Goal: Information Seeking & Learning: Learn about a topic

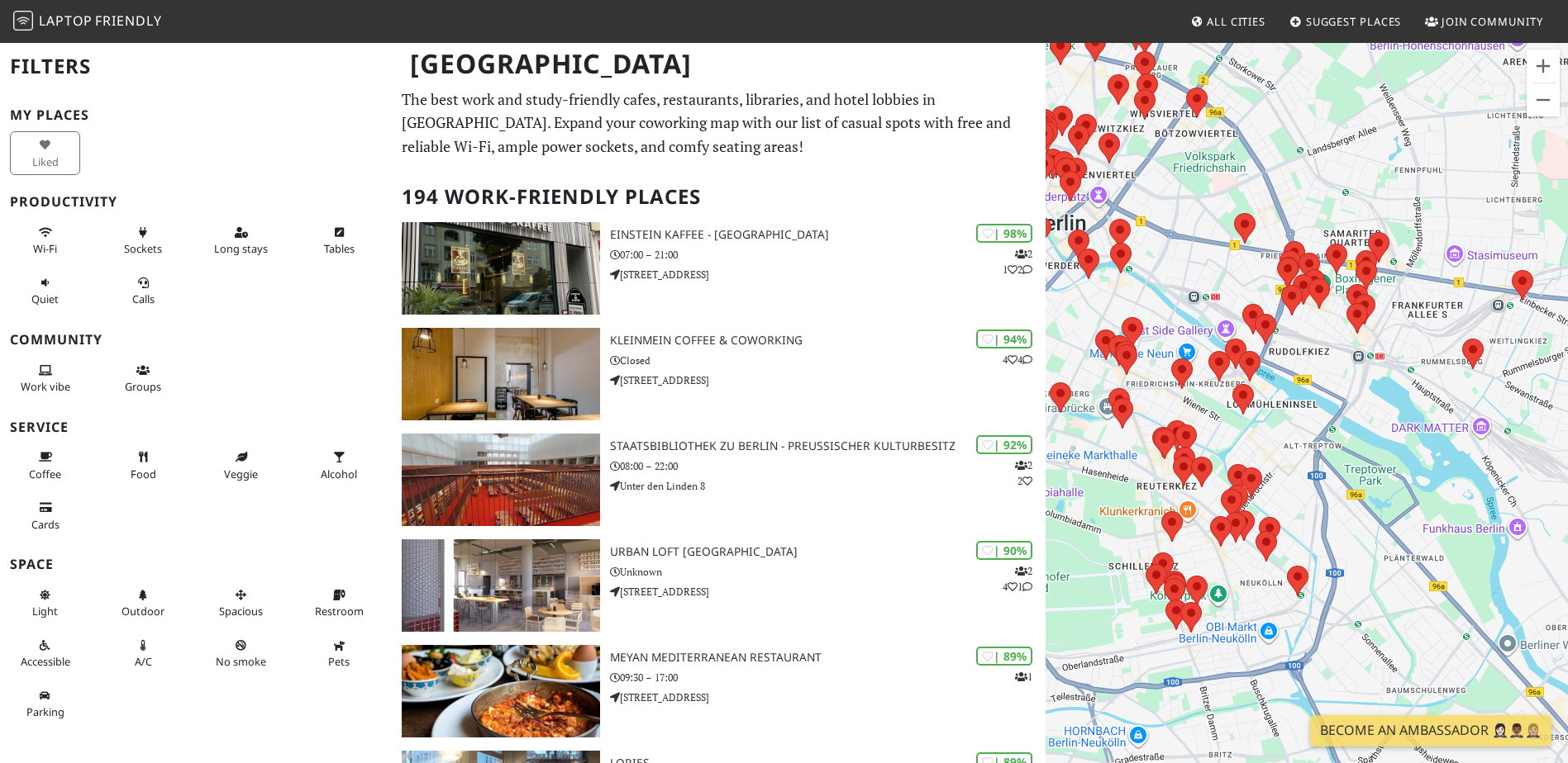
drag, startPoint x: 1423, startPoint y: 433, endPoint x: 1230, endPoint y: 394, distance: 196.9
click at [1219, 389] on div at bounding box center [1306, 422] width 523 height 763
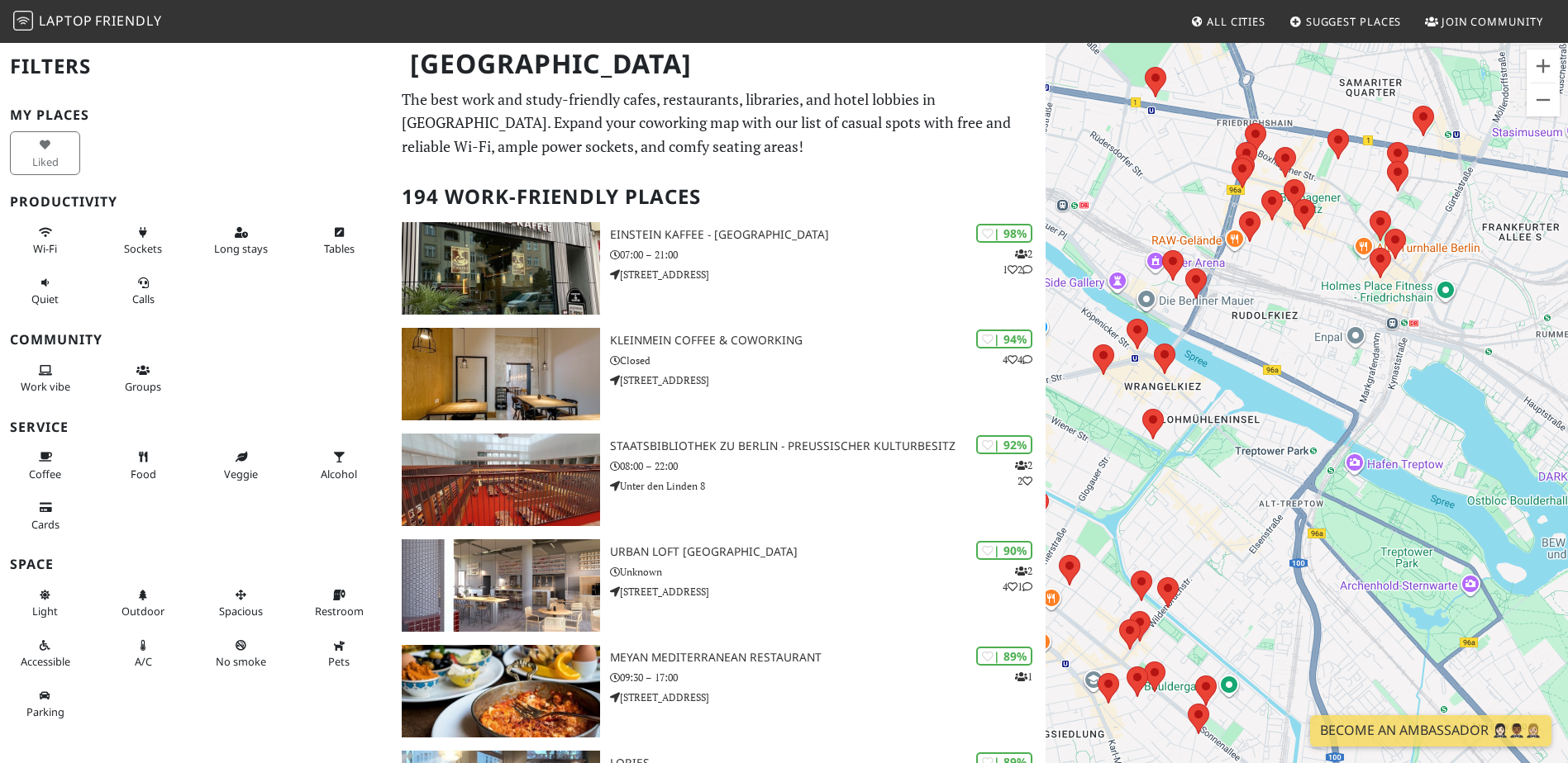
drag, startPoint x: 1291, startPoint y: 291, endPoint x: 1291, endPoint y: 402, distance: 111.0
click at [1291, 402] on div at bounding box center [1306, 422] width 523 height 763
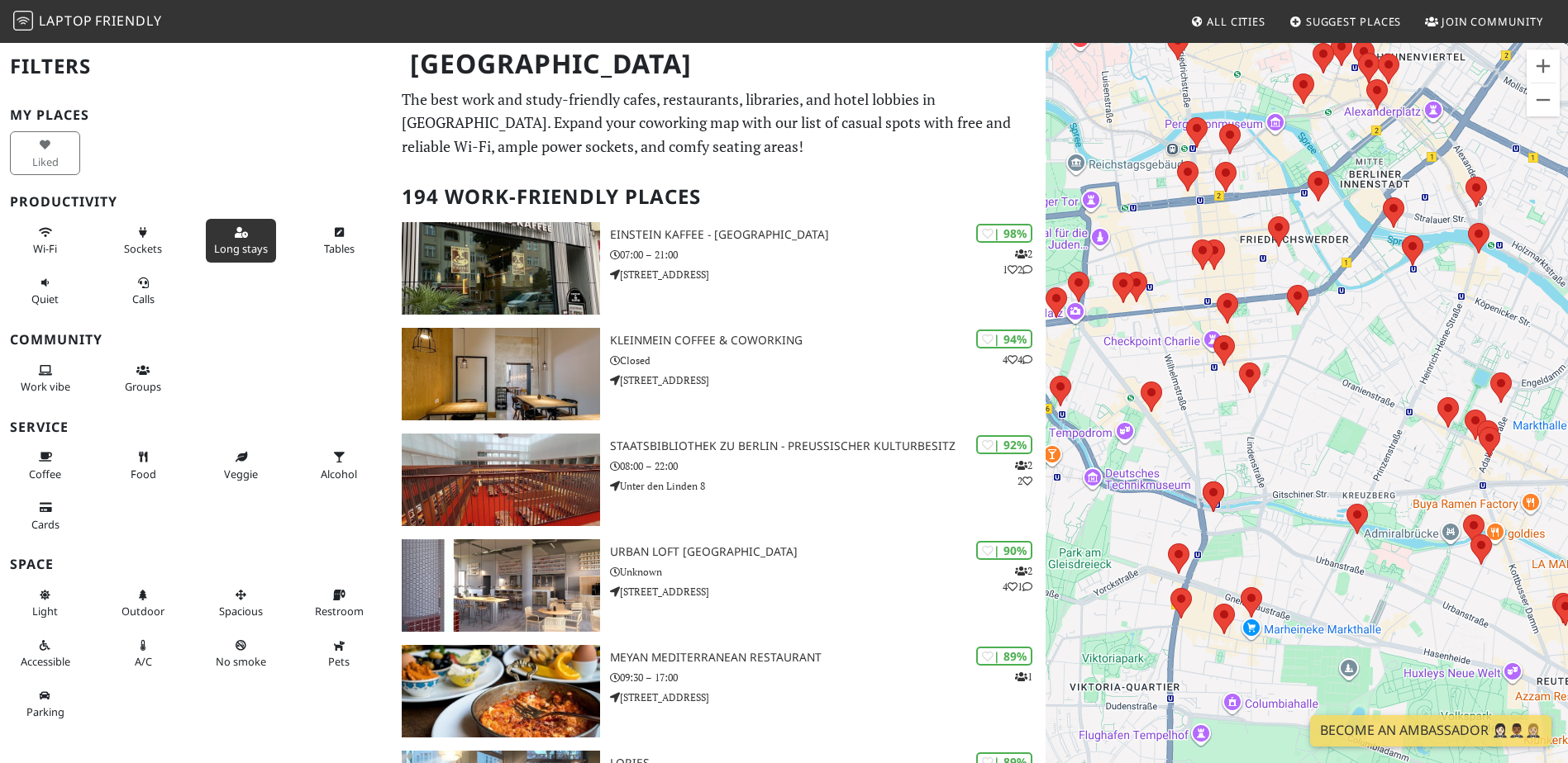
click at [236, 243] on span "Long stays" at bounding box center [241, 249] width 54 height 15
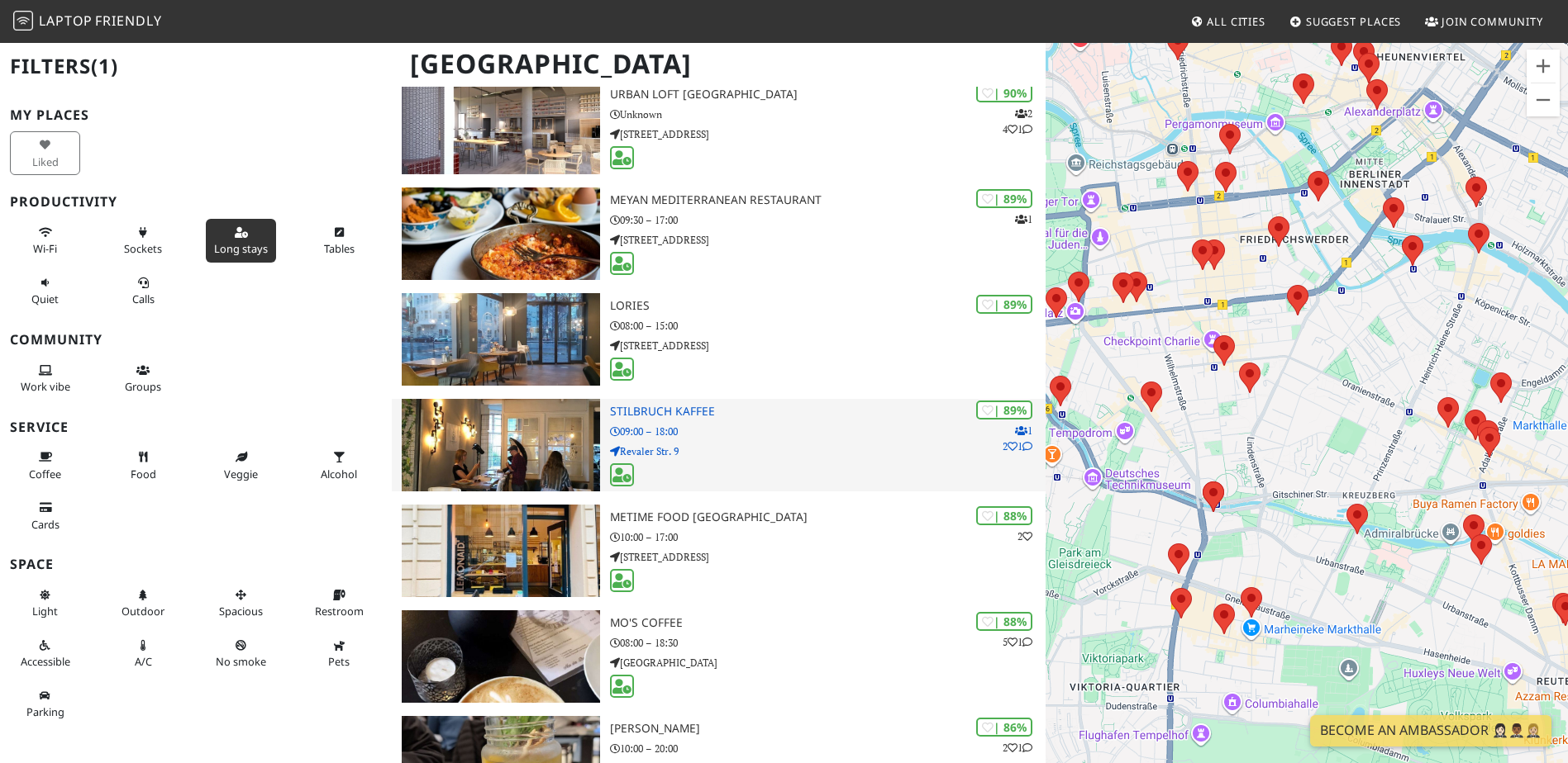
scroll to position [495, 0]
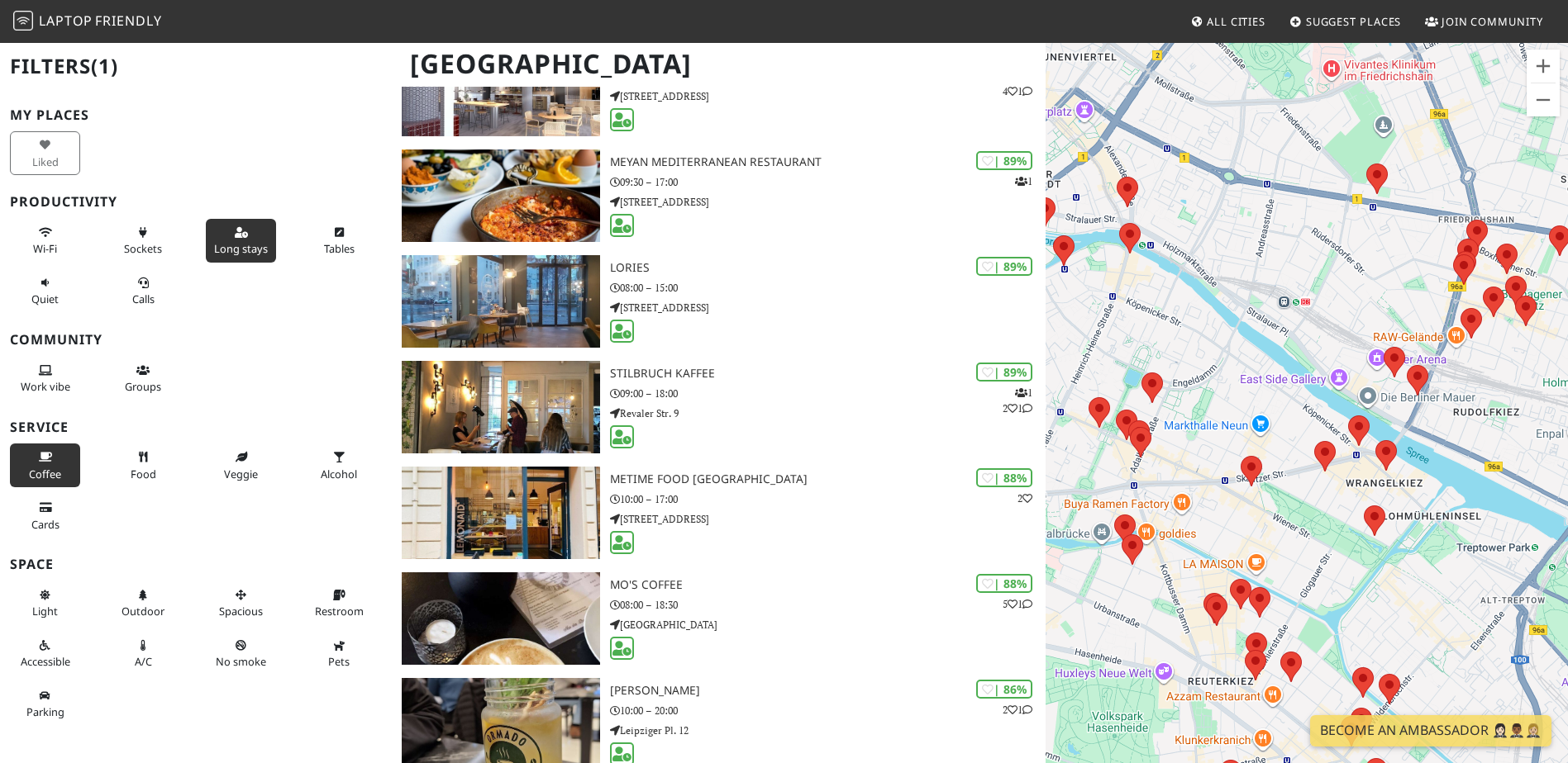
click at [39, 460] on icon at bounding box center [45, 458] width 13 height 10
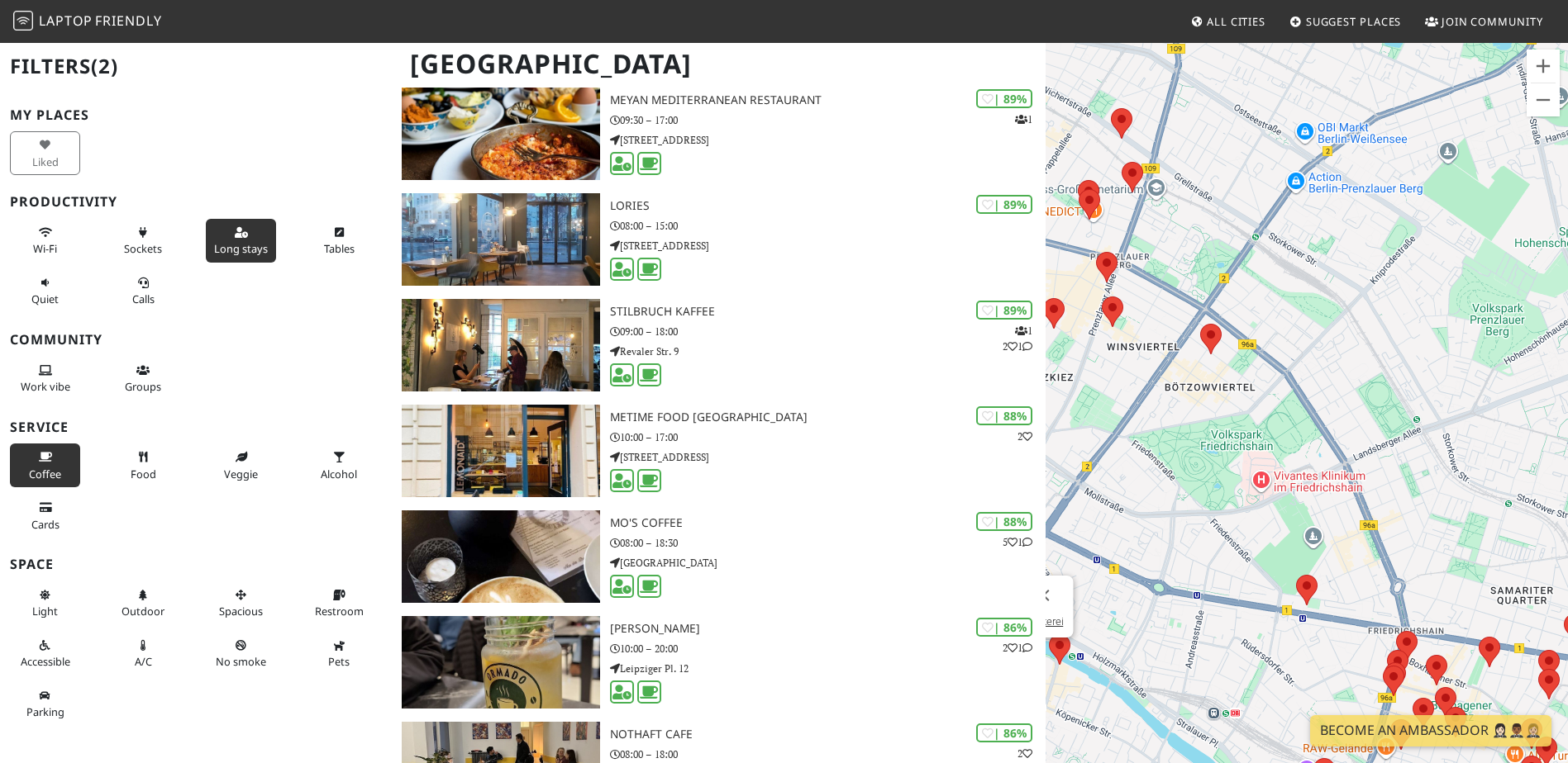
scroll to position [578, 0]
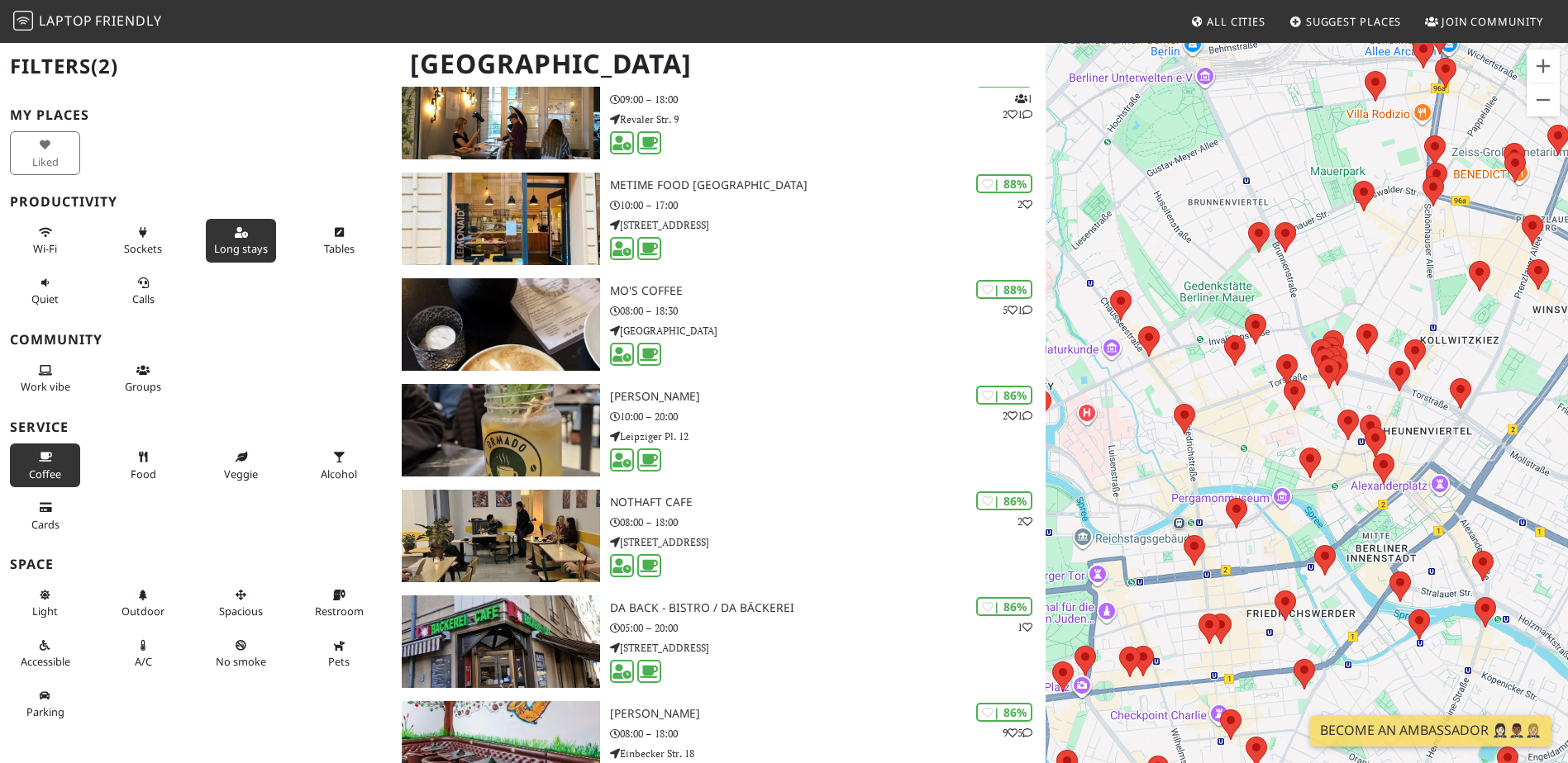
drag, startPoint x: 1259, startPoint y: 506, endPoint x: 1507, endPoint y: 473, distance: 250.2
click at [1507, 473] on div at bounding box center [1306, 422] width 523 height 763
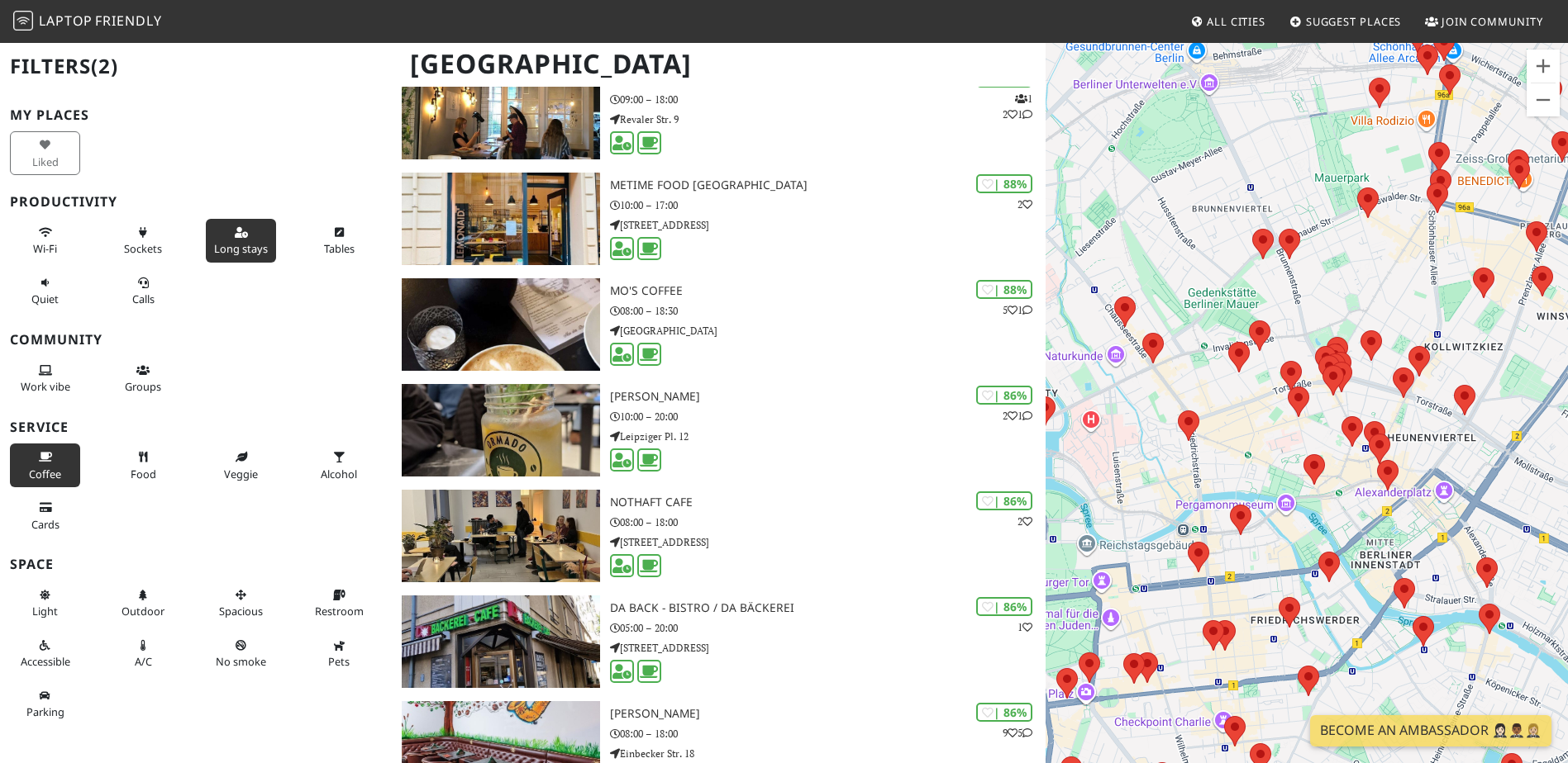
drag, startPoint x: 1104, startPoint y: 368, endPoint x: 1195, endPoint y: 374, distance: 91.2
click at [1195, 374] on div at bounding box center [1306, 422] width 523 height 763
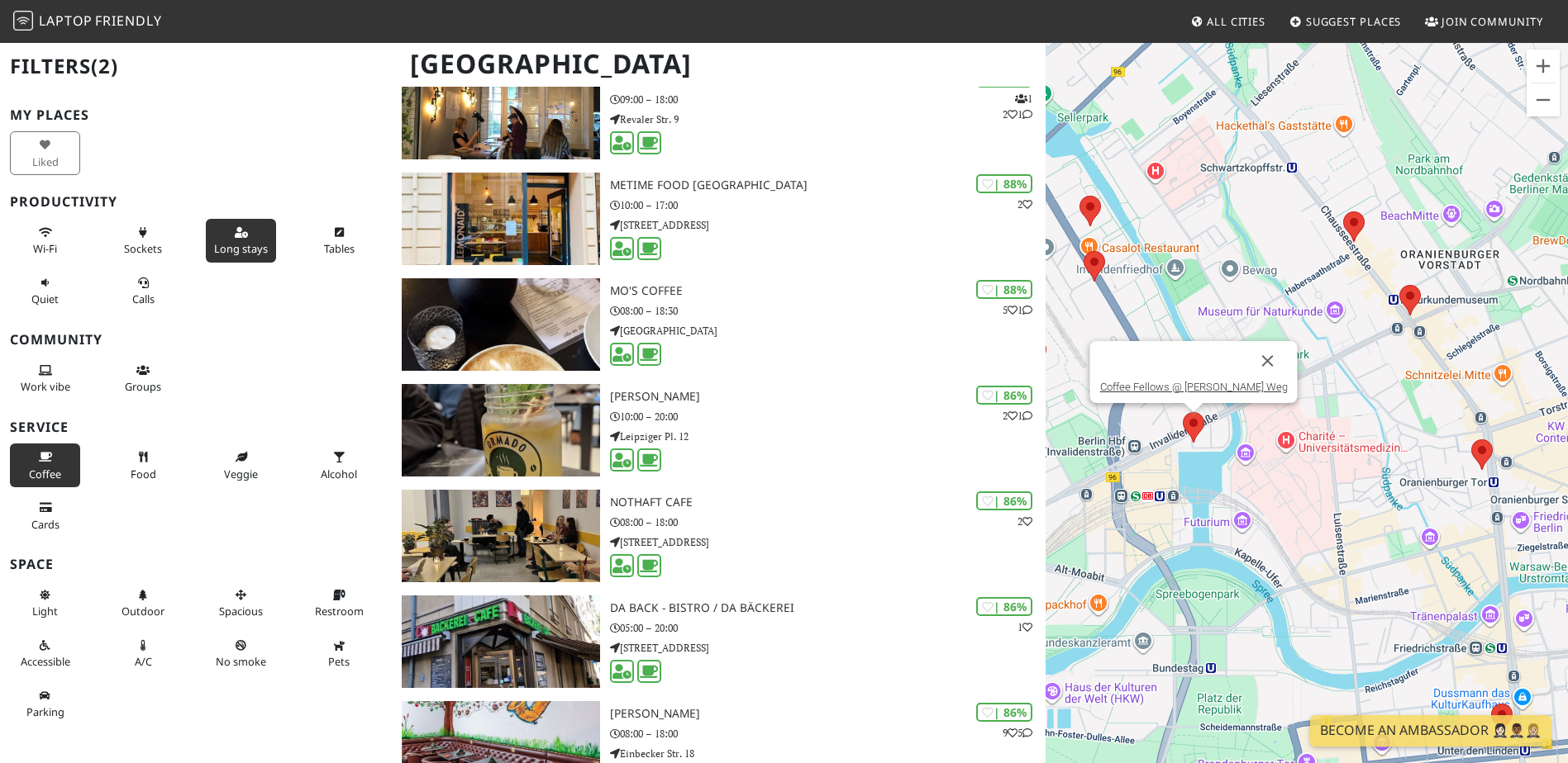
click at [1191, 417] on img at bounding box center [1194, 427] width 22 height 31
click at [1167, 384] on link "Coffee Fellows @ Hilda Geiringer Weg" at bounding box center [1193, 387] width 188 height 12
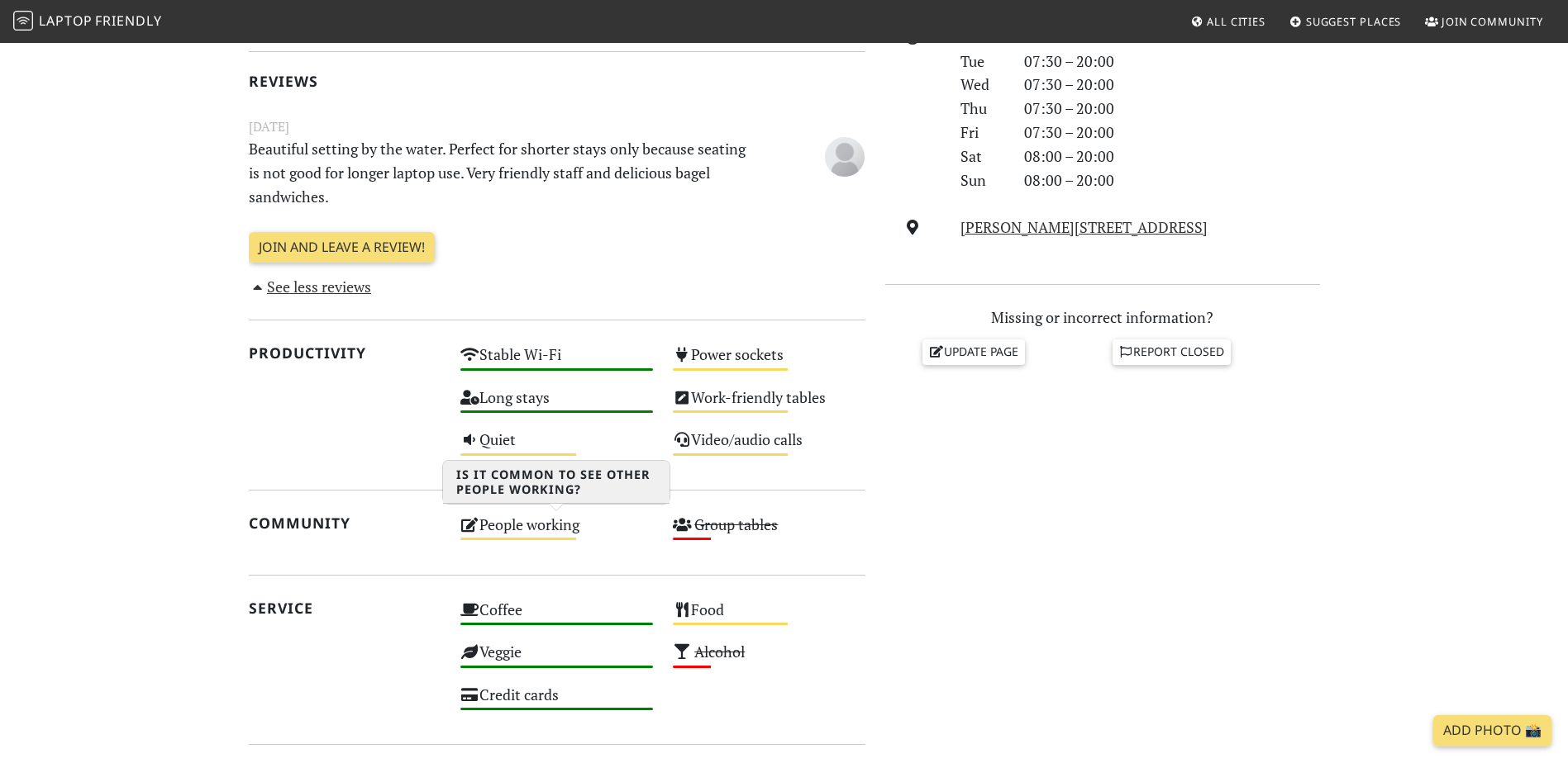
scroll to position [165, 0]
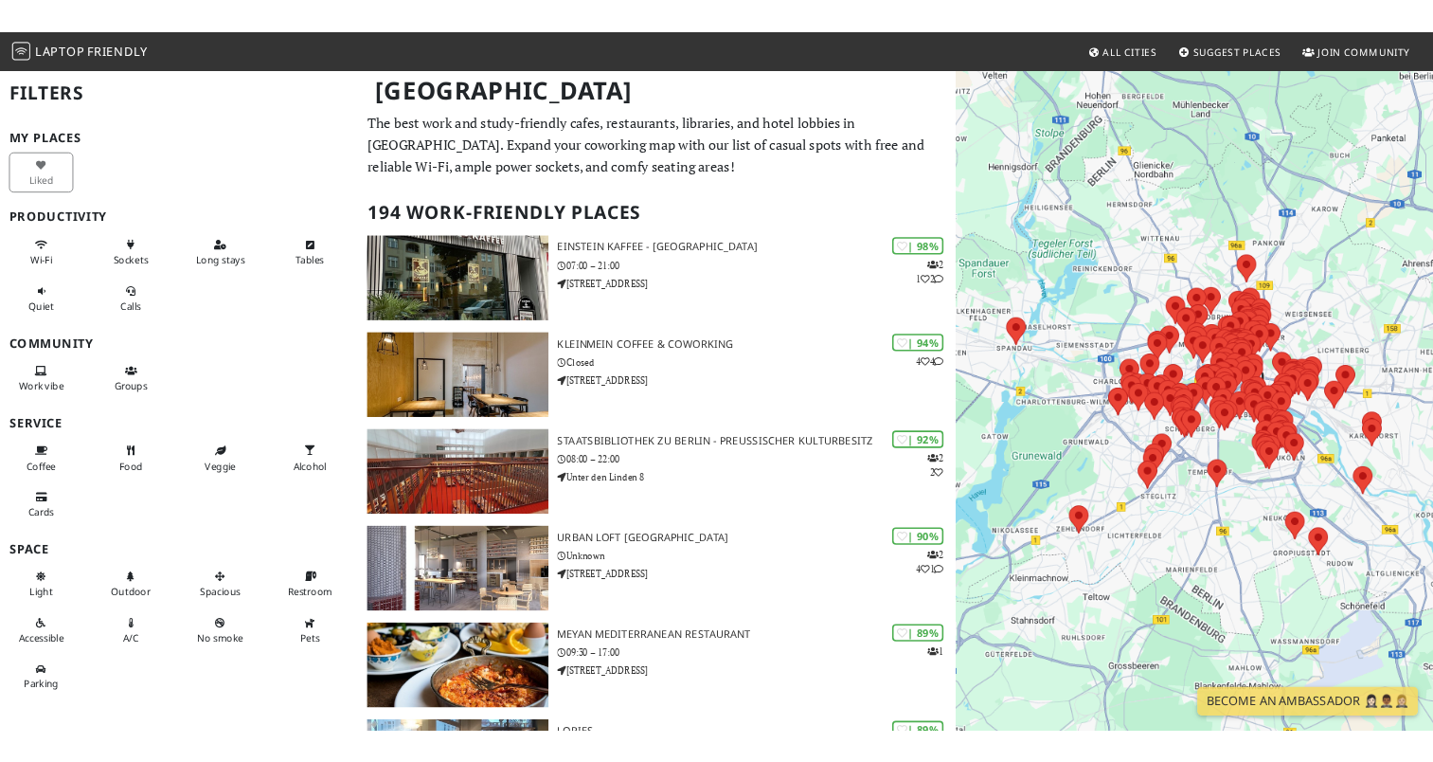
scroll to position [663, 0]
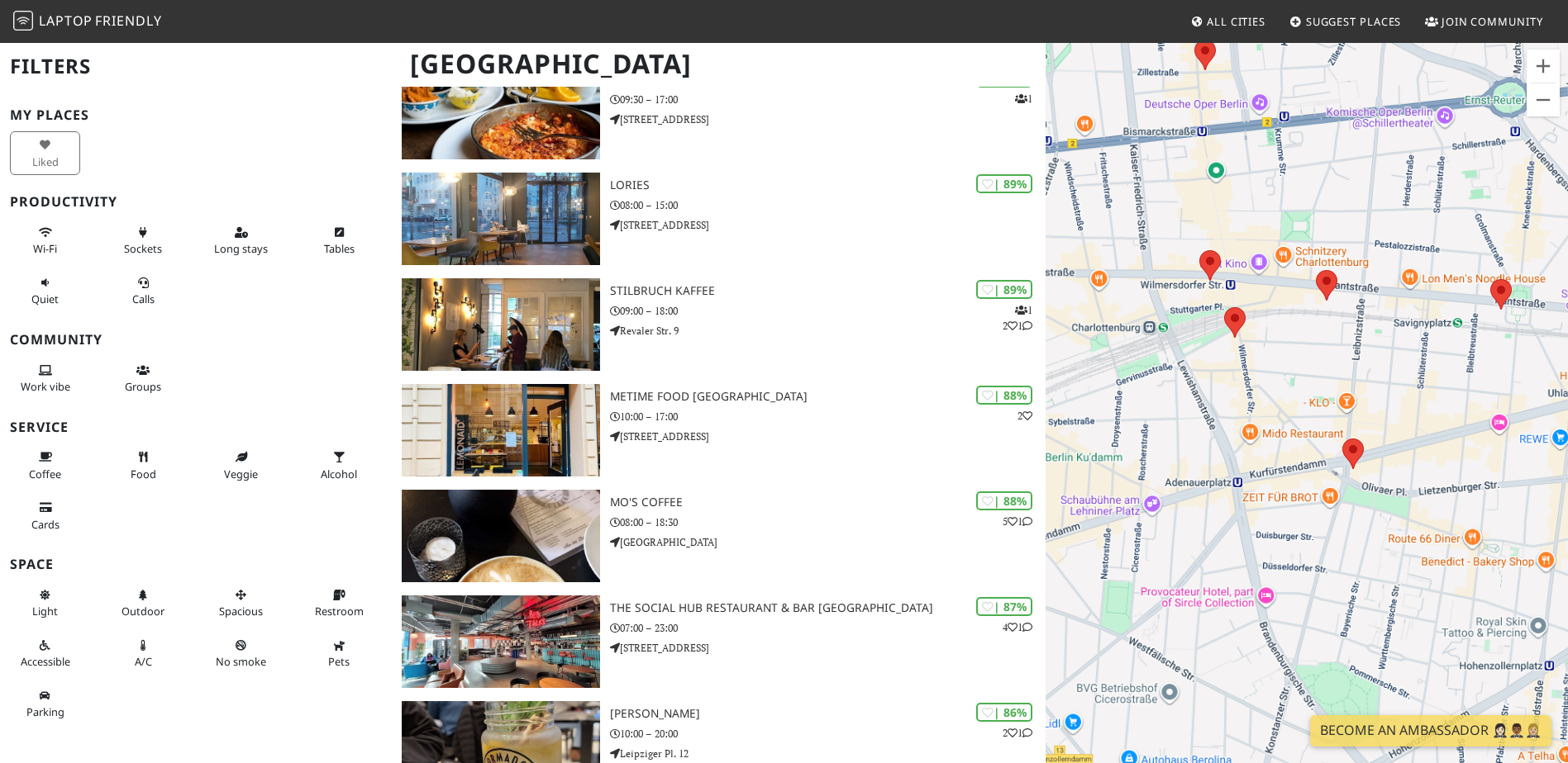
drag, startPoint x: 1349, startPoint y: 378, endPoint x: 1146, endPoint y: 562, distance: 274.0
click at [1133, 581] on div at bounding box center [1306, 422] width 523 height 763
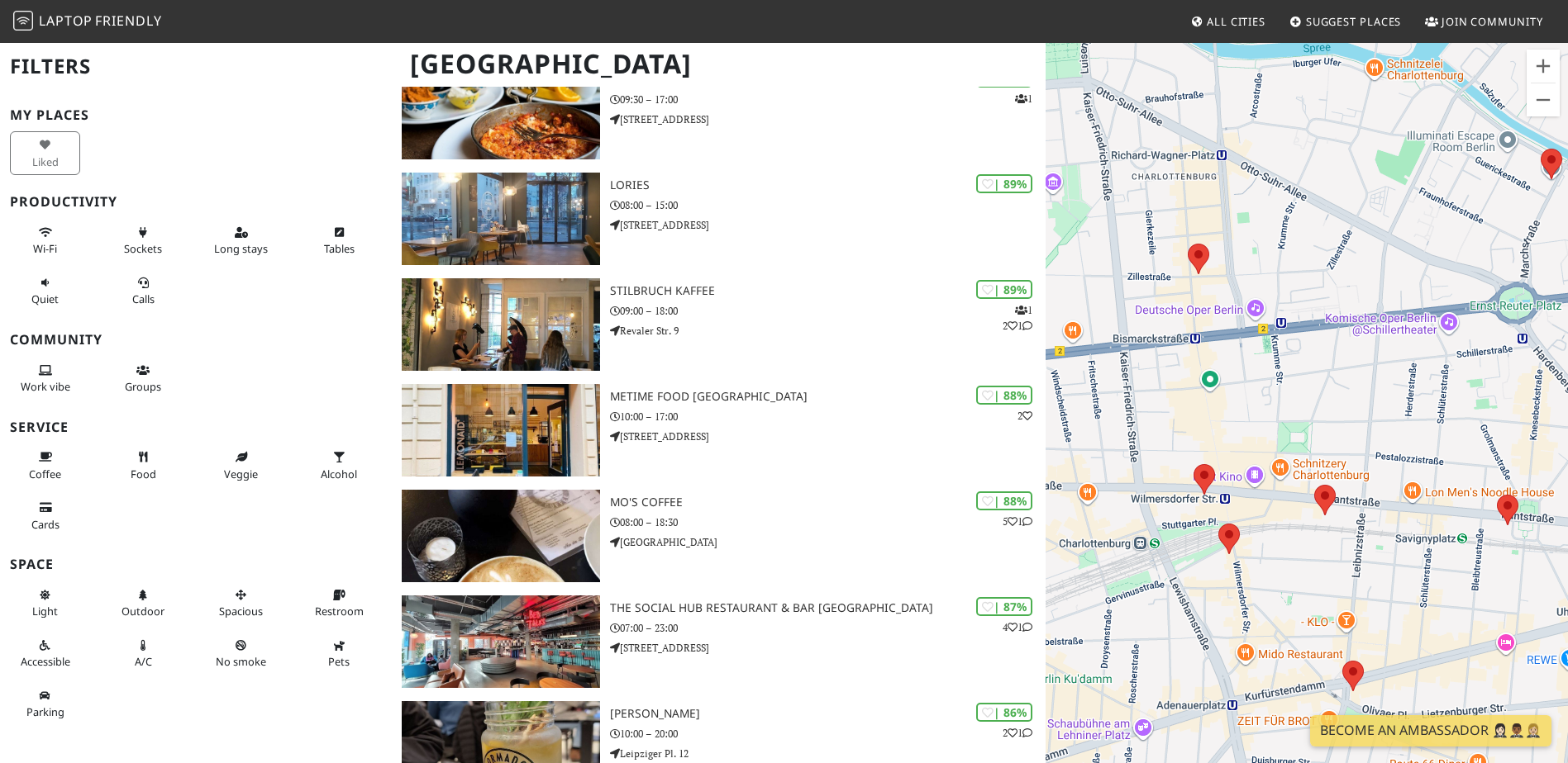
drag, startPoint x: 1206, startPoint y: 374, endPoint x: 1209, endPoint y: 570, distance: 196.0
click at [1207, 579] on div at bounding box center [1306, 422] width 523 height 763
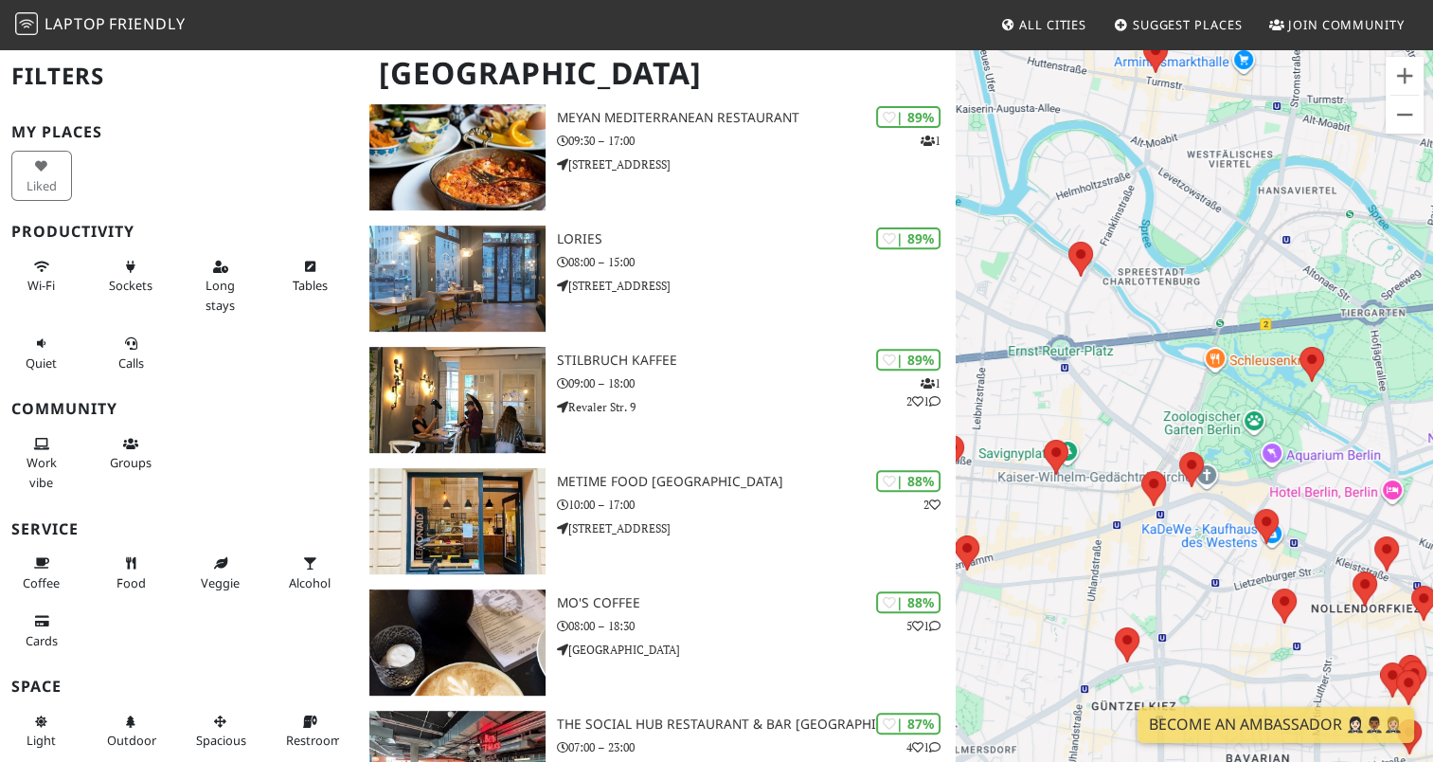
drag, startPoint x: 1222, startPoint y: 503, endPoint x: 999, endPoint y: 494, distance: 223.8
click at [999, 494] on div at bounding box center [1194, 428] width 477 height 762
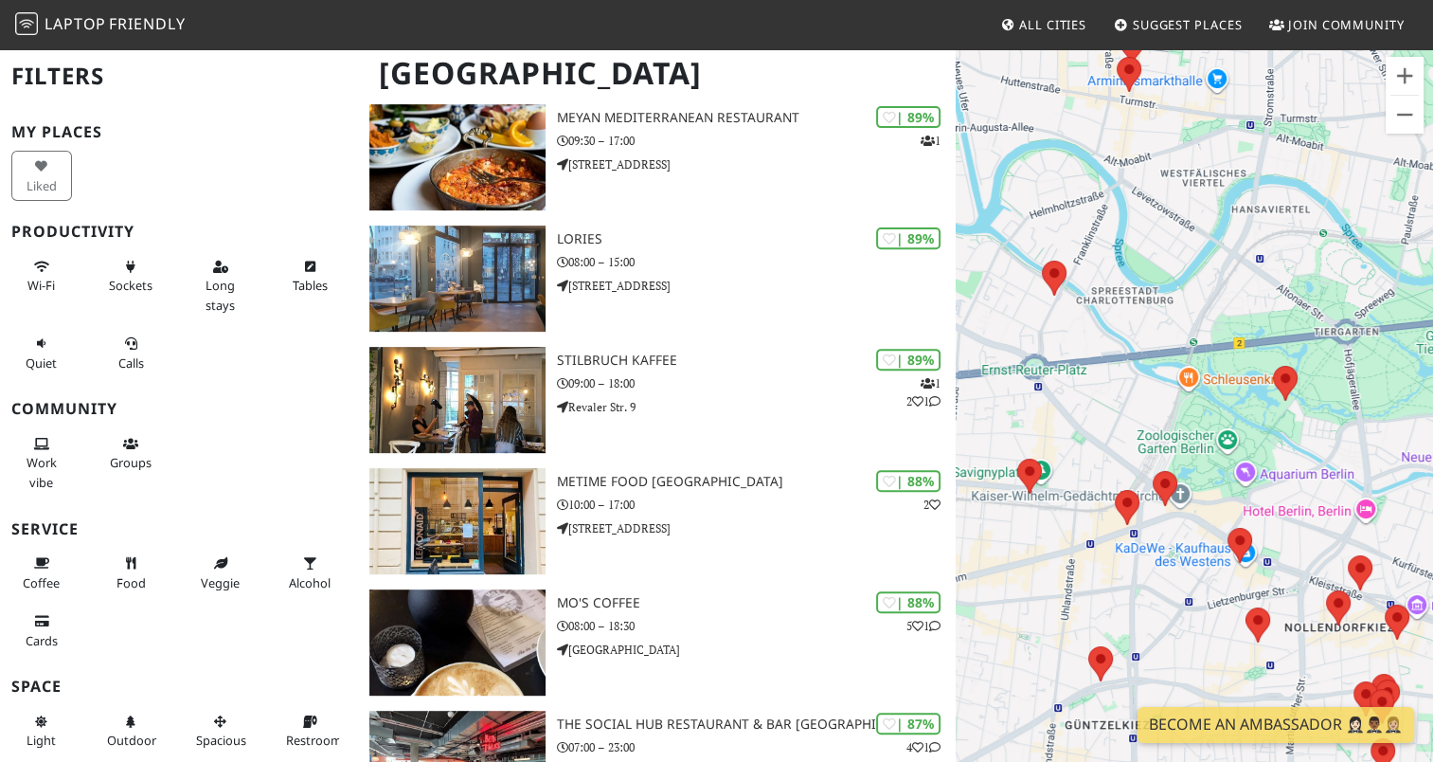
drag, startPoint x: 1165, startPoint y: 391, endPoint x: 997, endPoint y: 428, distance: 172.6
click at [998, 428] on div at bounding box center [1194, 428] width 477 height 762
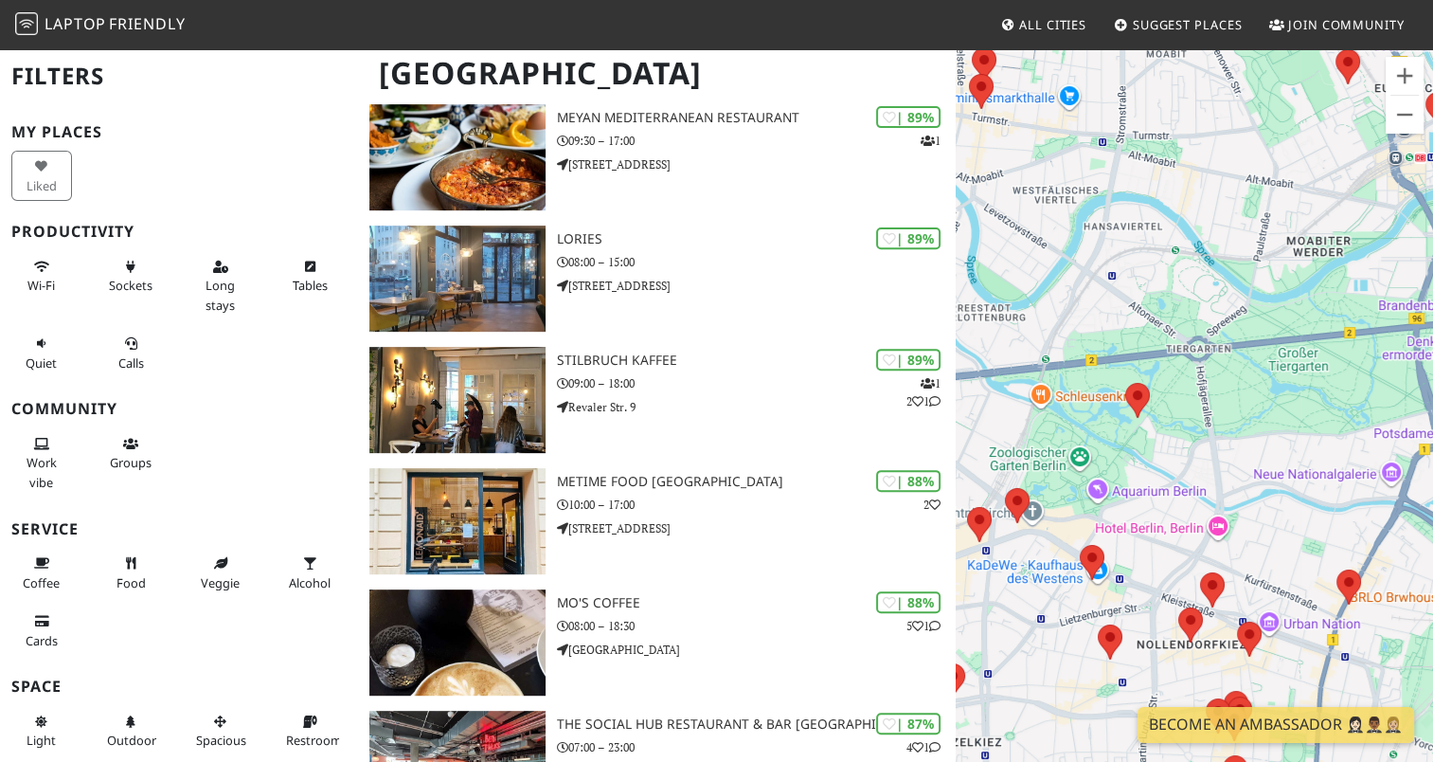
click at [968, 402] on div at bounding box center [1194, 428] width 477 height 762
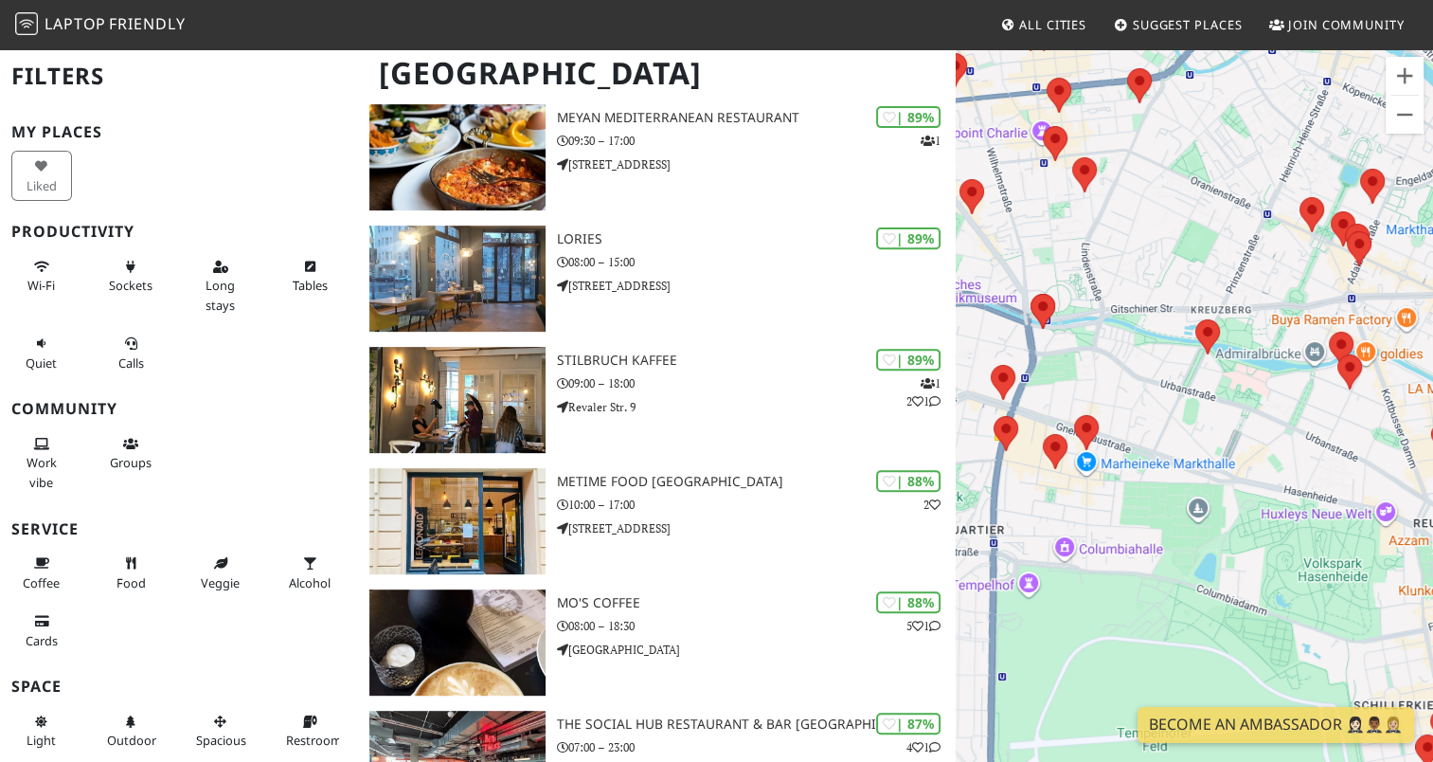
drag, startPoint x: 1197, startPoint y: 534, endPoint x: 1421, endPoint y: 258, distance: 356.3
click at [1421, 256] on div at bounding box center [1194, 428] width 477 height 762
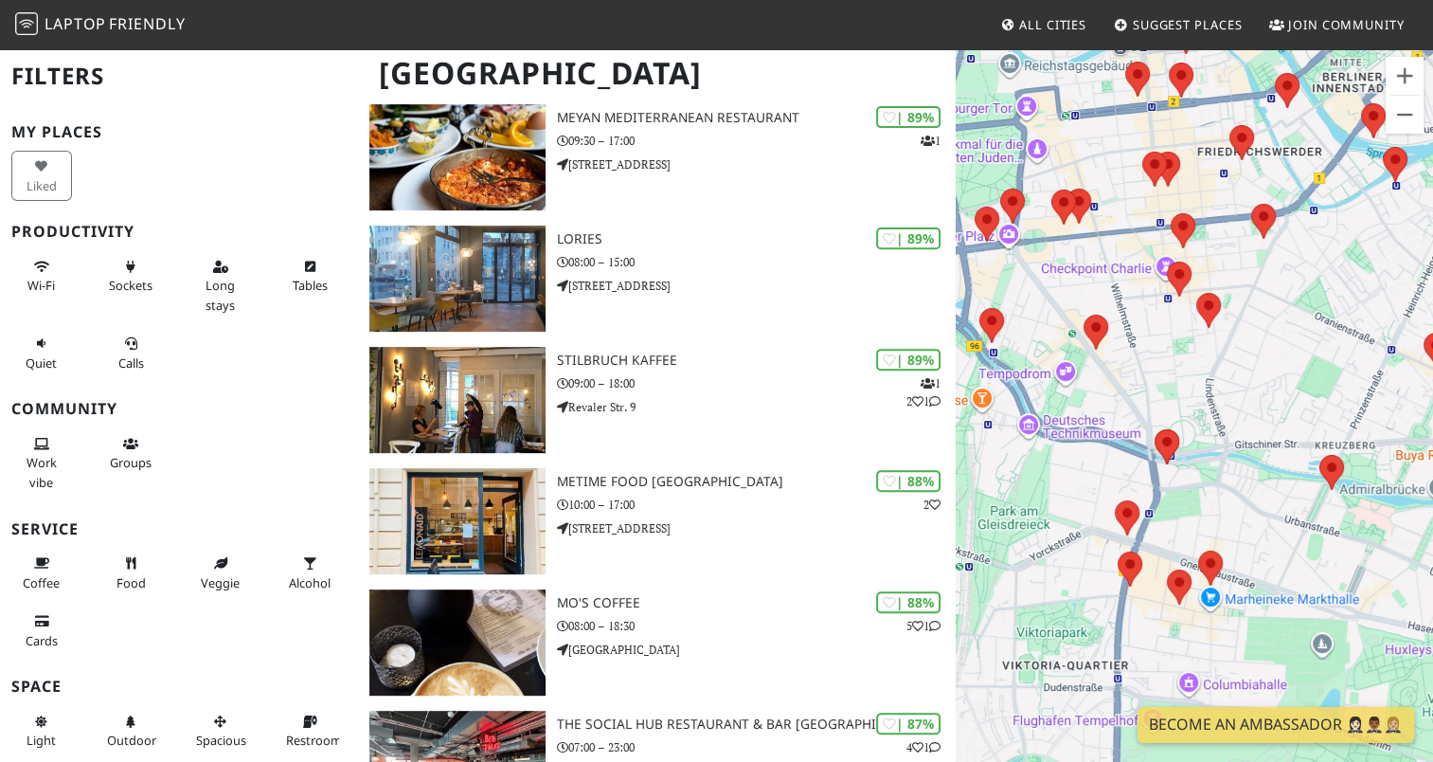
drag, startPoint x: 1087, startPoint y: 243, endPoint x: 1230, endPoint y: 417, distance: 225.5
click at [1230, 416] on div at bounding box center [1194, 428] width 477 height 762
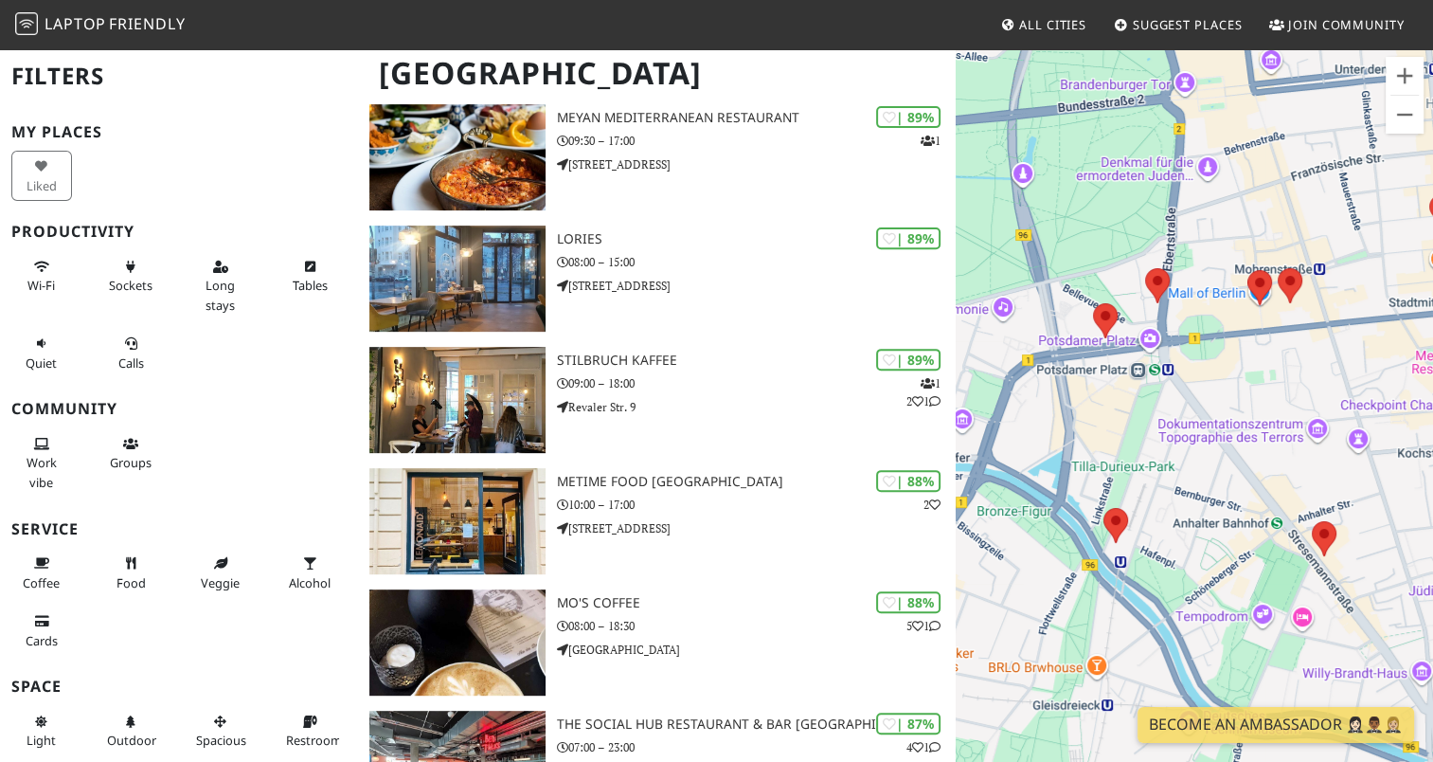
drag, startPoint x: 1148, startPoint y: 323, endPoint x: 1372, endPoint y: 375, distance: 229.6
click at [1372, 373] on div at bounding box center [1194, 428] width 477 height 762
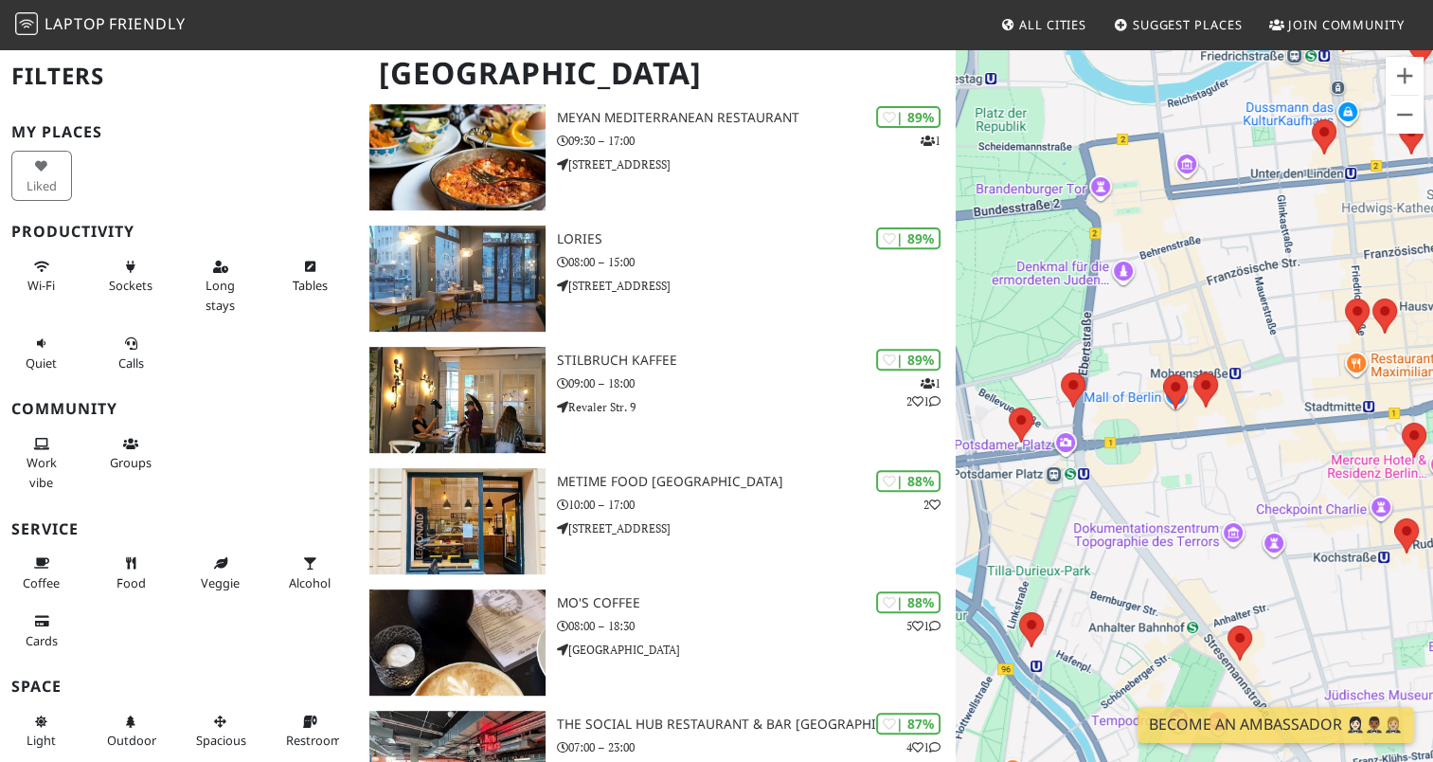
drag, startPoint x: 1282, startPoint y: 436, endPoint x: 1144, endPoint y: 513, distance: 157.8
click at [1122, 550] on div at bounding box center [1194, 428] width 477 height 762
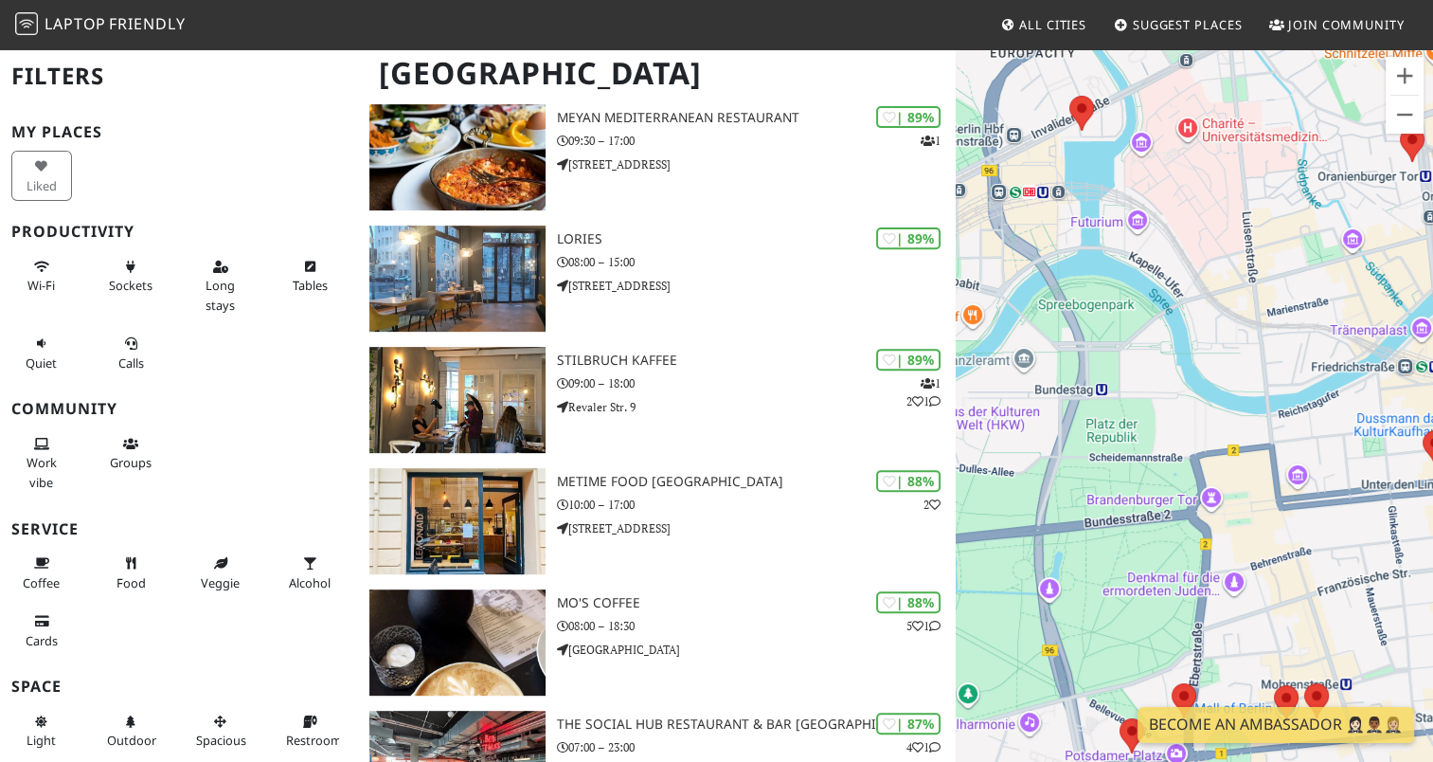
drag, startPoint x: 1112, startPoint y: 250, endPoint x: 1219, endPoint y: 505, distance: 276.4
click at [1222, 530] on div at bounding box center [1194, 428] width 477 height 762
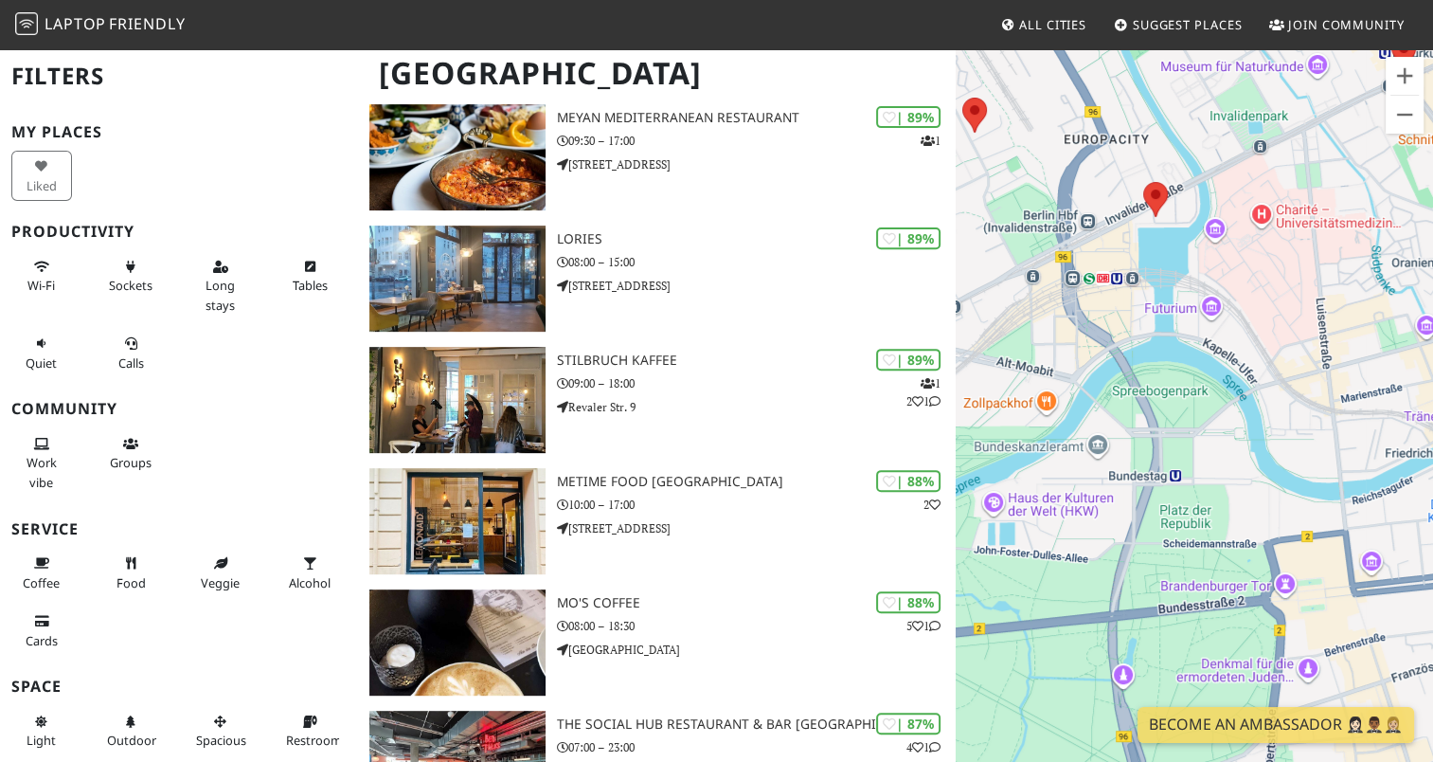
drag, startPoint x: 1166, startPoint y: 376, endPoint x: 1240, endPoint y: 464, distance: 115.0
click at [1240, 464] on div at bounding box center [1194, 428] width 477 height 762
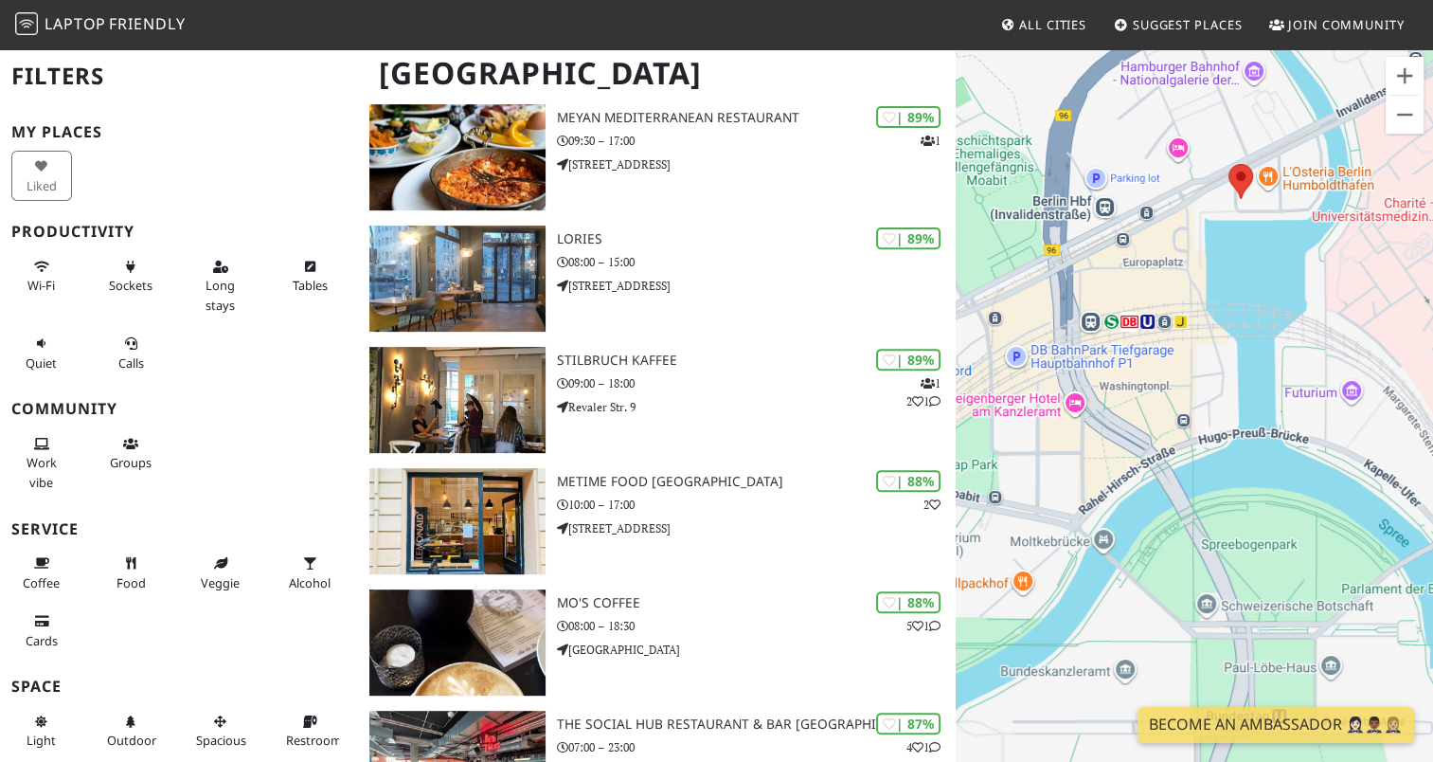
drag, startPoint x: 1213, startPoint y: 330, endPoint x: 1326, endPoint y: 520, distance: 221.8
click at [1334, 520] on div at bounding box center [1194, 428] width 477 height 762
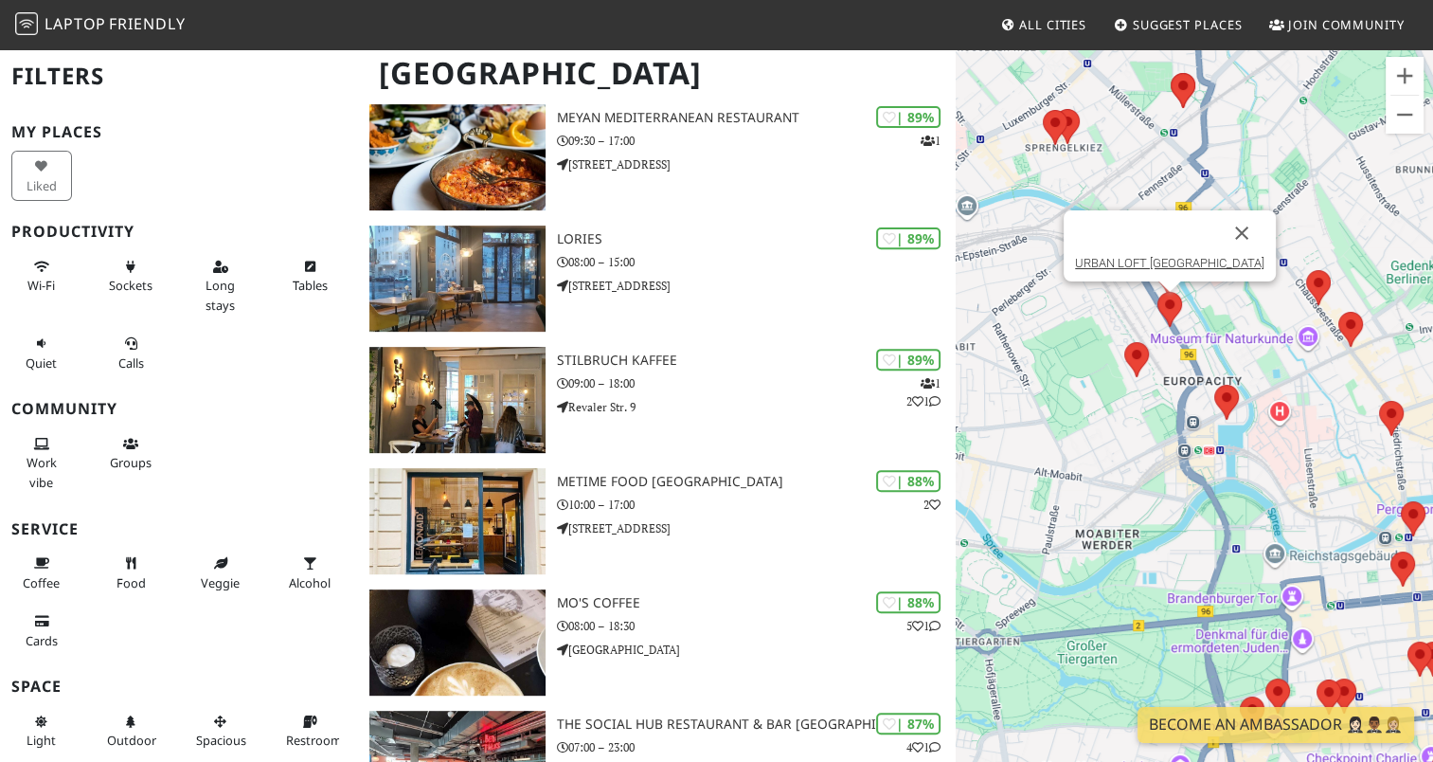
click at [1167, 300] on img at bounding box center [1170, 309] width 25 height 35
click at [1176, 263] on link "URBAN LOFT Berlin" at bounding box center [1169, 263] width 189 height 14
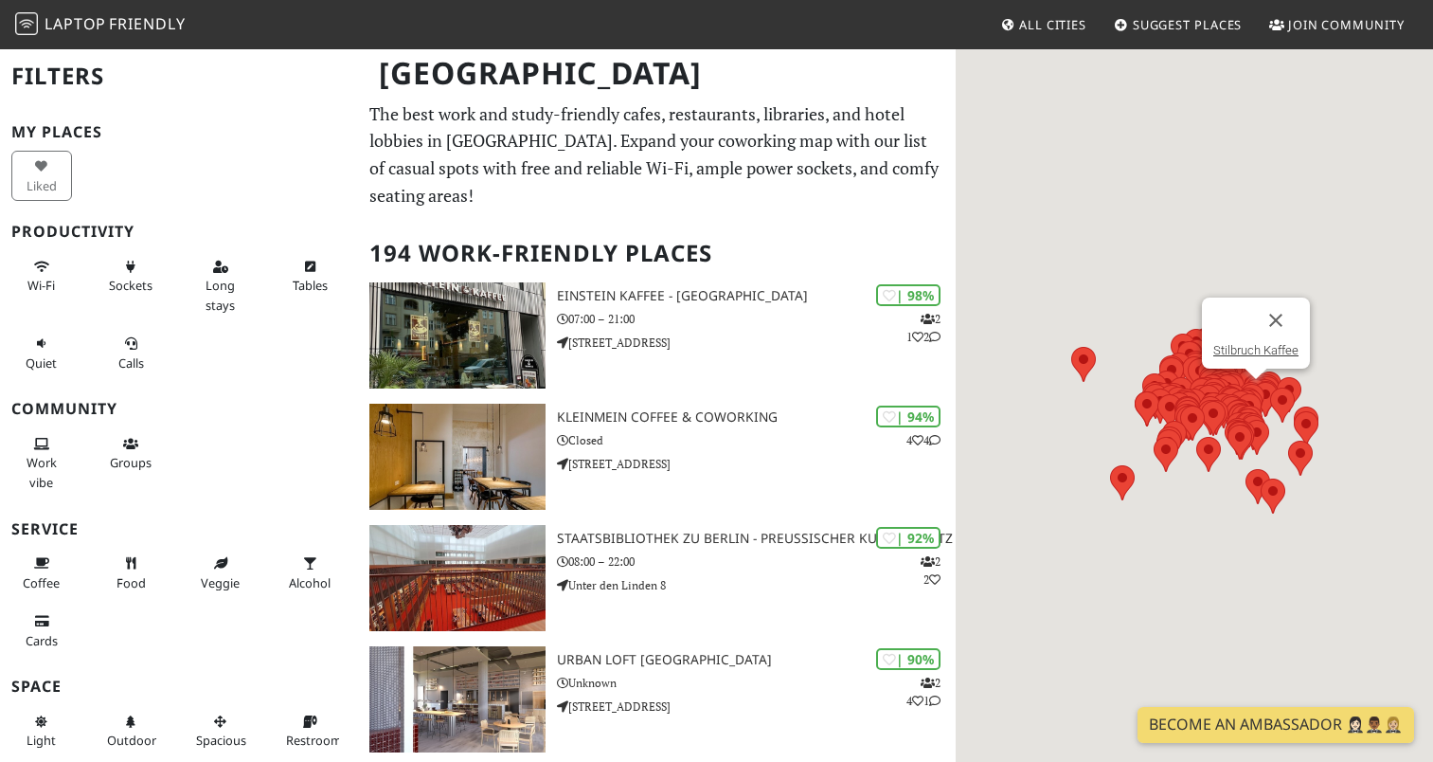
scroll to position [663, 0]
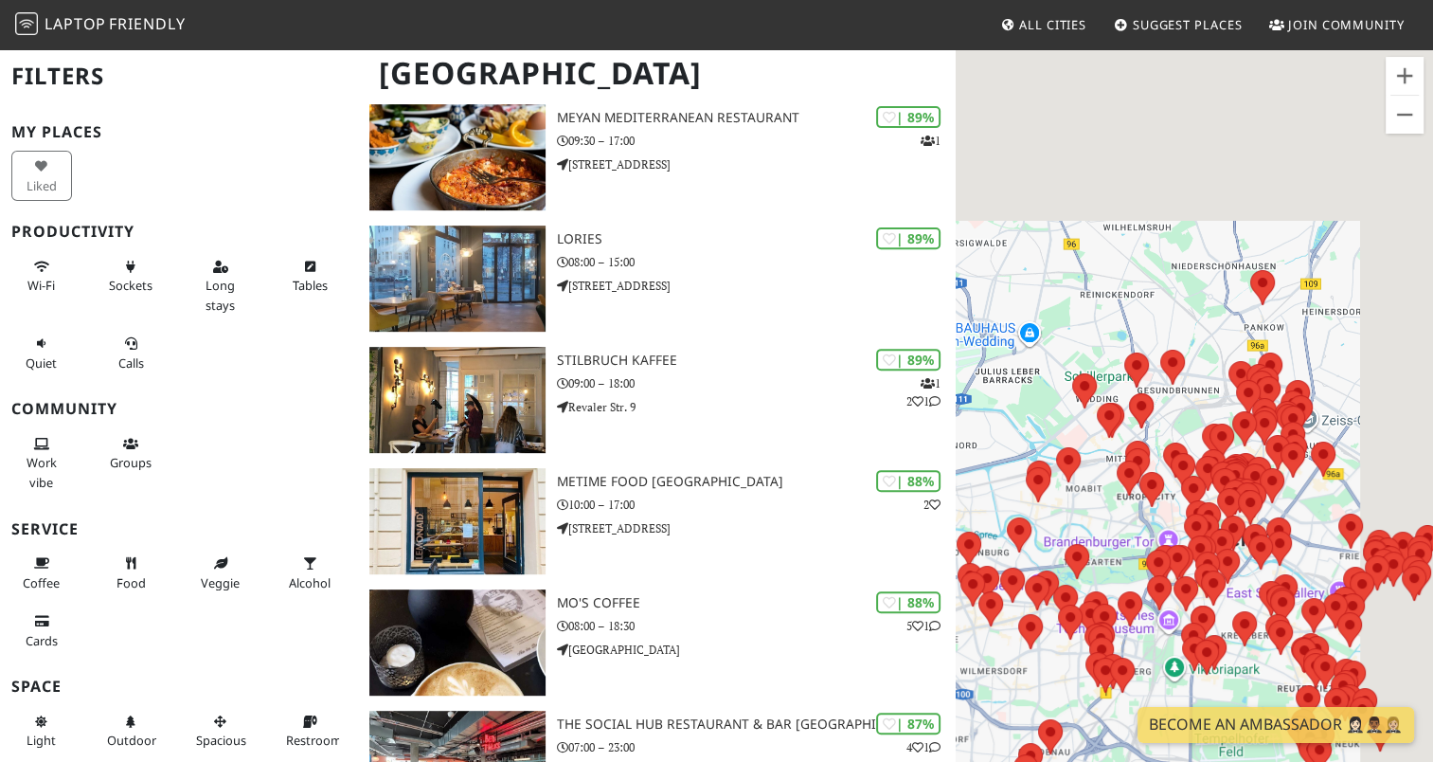
drag, startPoint x: 1188, startPoint y: 292, endPoint x: 1085, endPoint y: 750, distance: 470.0
click at [1088, 760] on div at bounding box center [1194, 428] width 477 height 762
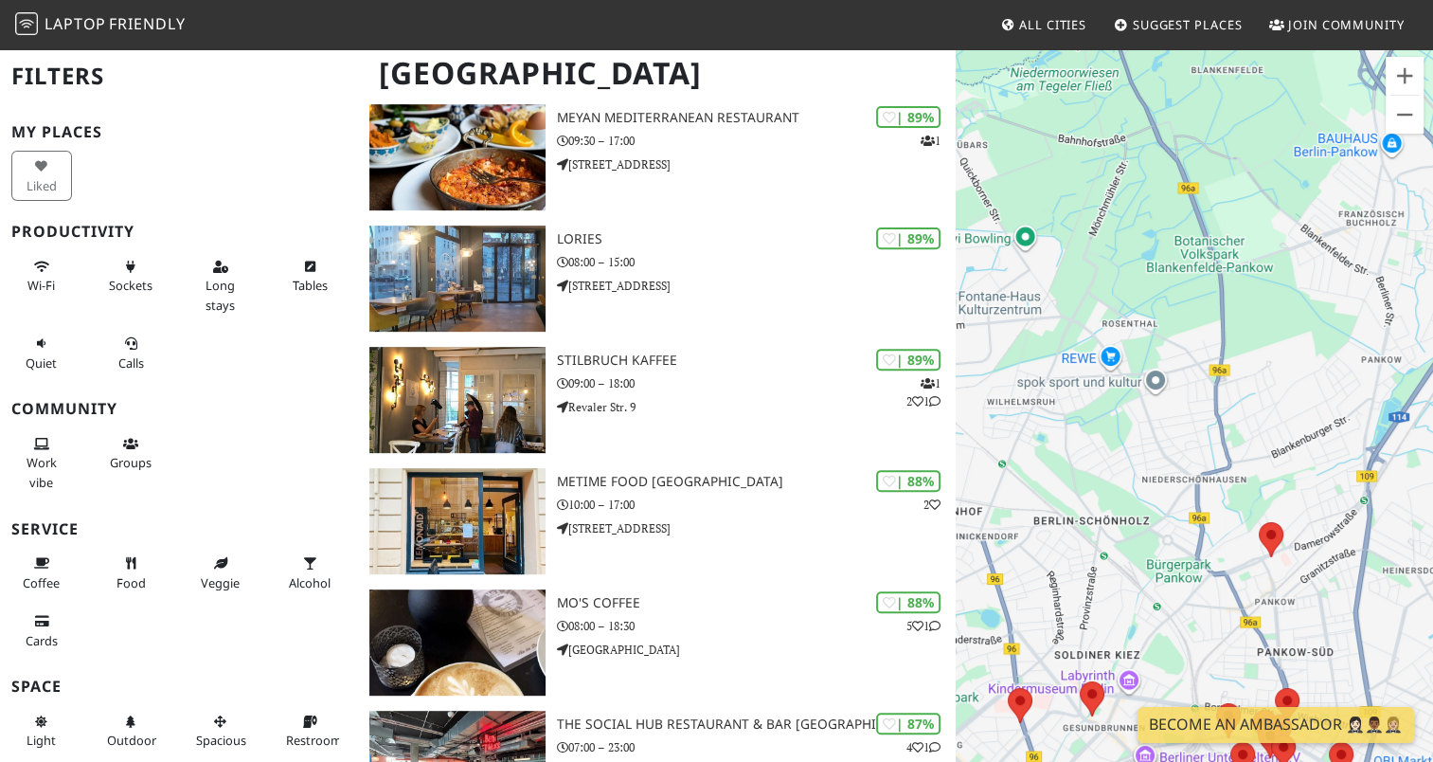
drag, startPoint x: 1089, startPoint y: 618, endPoint x: 1299, endPoint y: 174, distance: 490.7
click at [1299, 174] on div at bounding box center [1194, 428] width 477 height 762
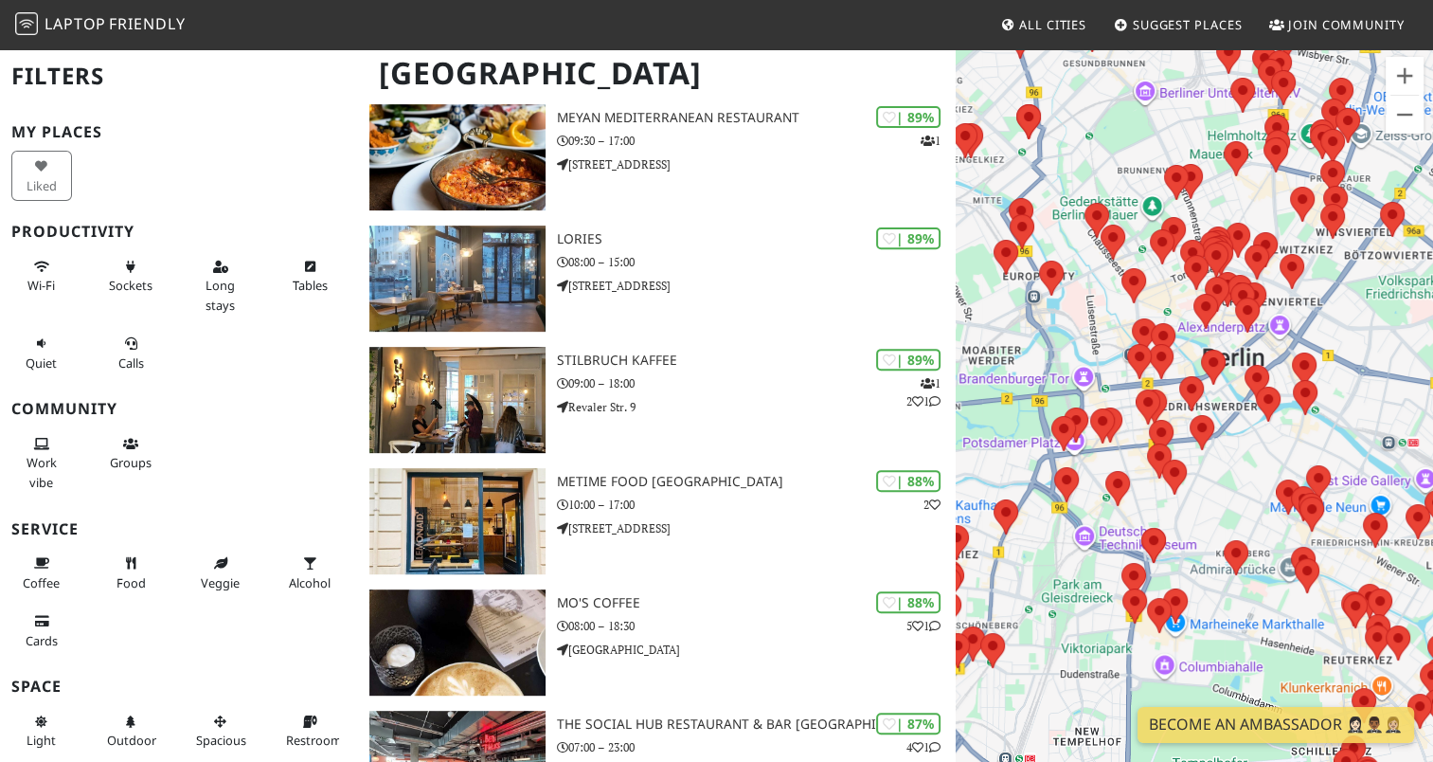
drag, startPoint x: 1276, startPoint y: 361, endPoint x: 981, endPoint y: 406, distance: 298.1
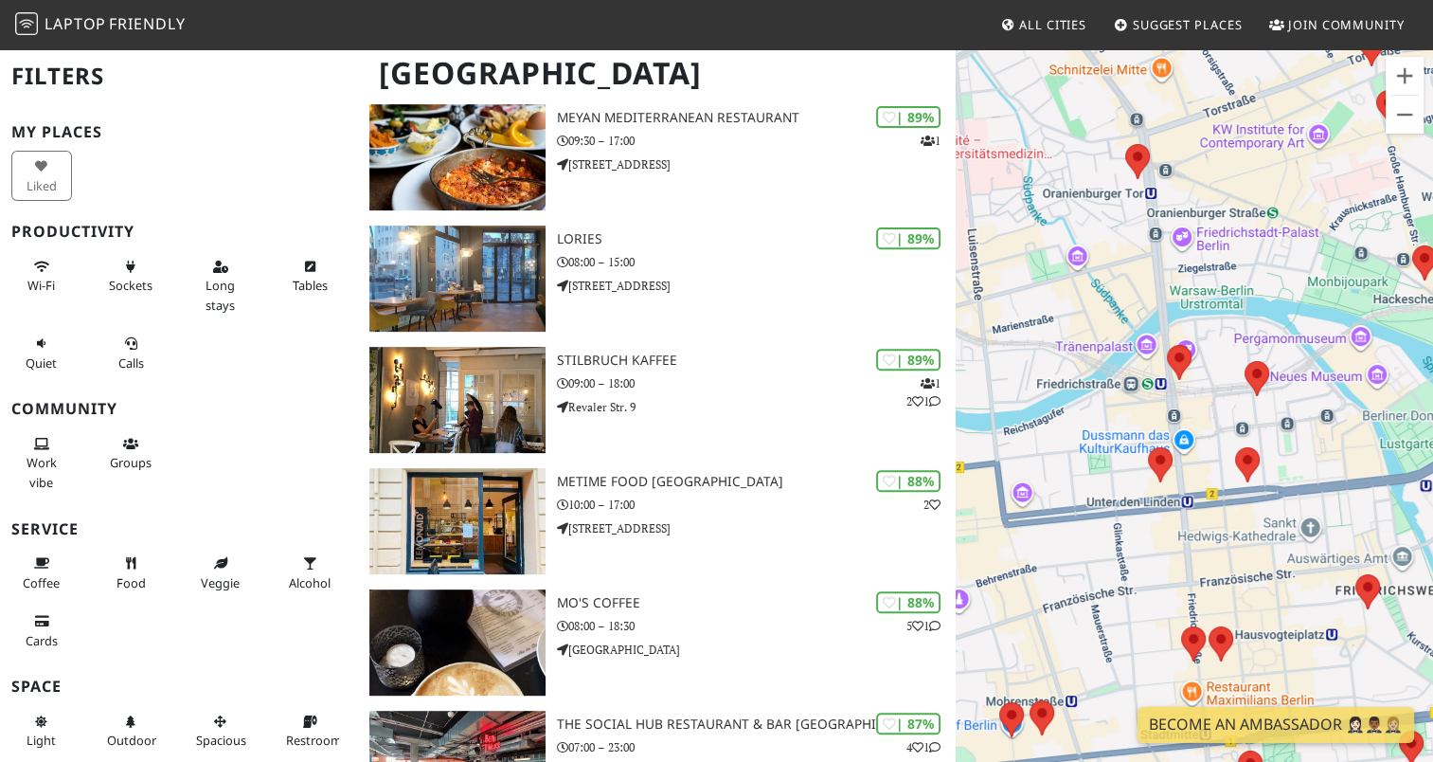
drag, startPoint x: 1238, startPoint y: 446, endPoint x: 1134, endPoint y: 525, distance: 130.5
click at [1141, 521] on div at bounding box center [1194, 428] width 477 height 762
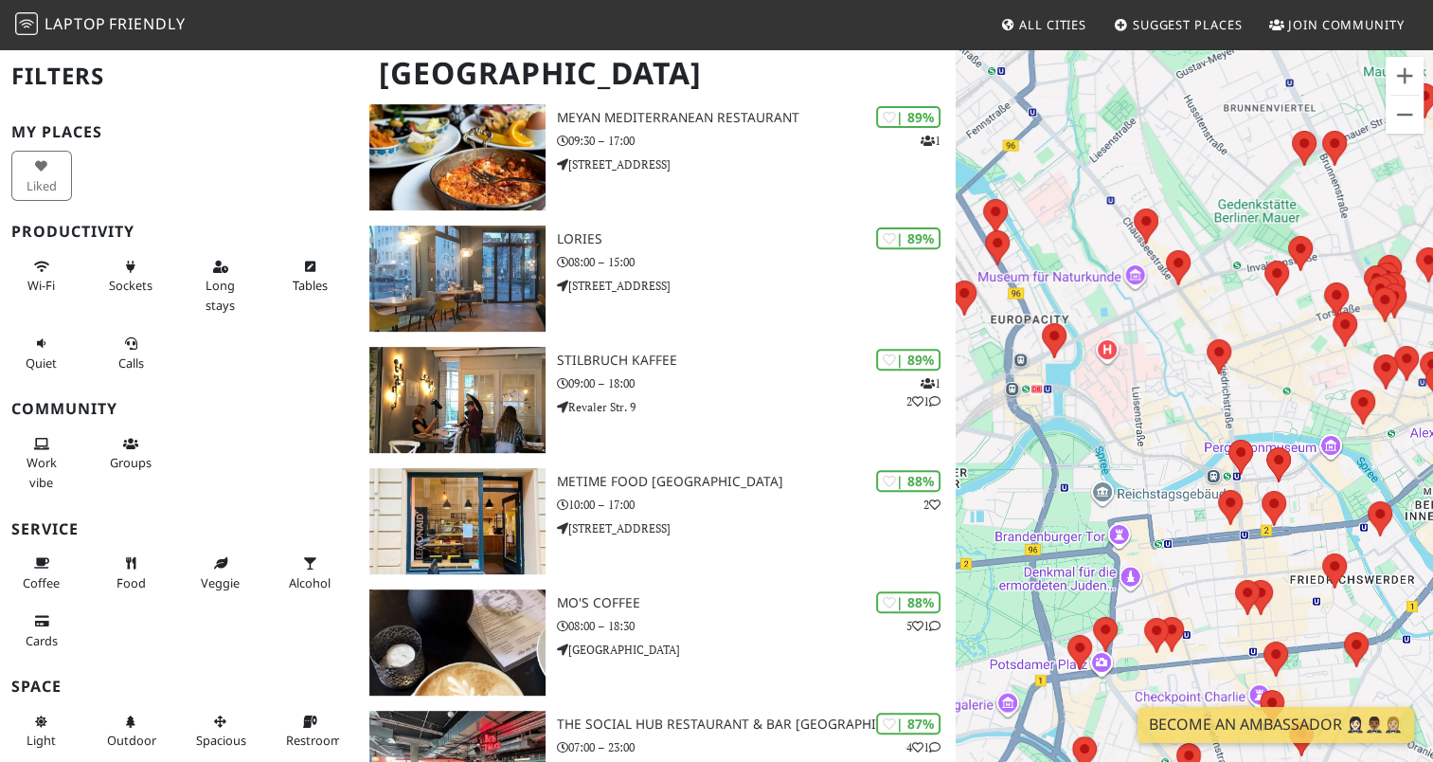
drag, startPoint x: 1160, startPoint y: 297, endPoint x: 1182, endPoint y: 447, distance: 152.3
click at [1189, 448] on div at bounding box center [1194, 428] width 477 height 762
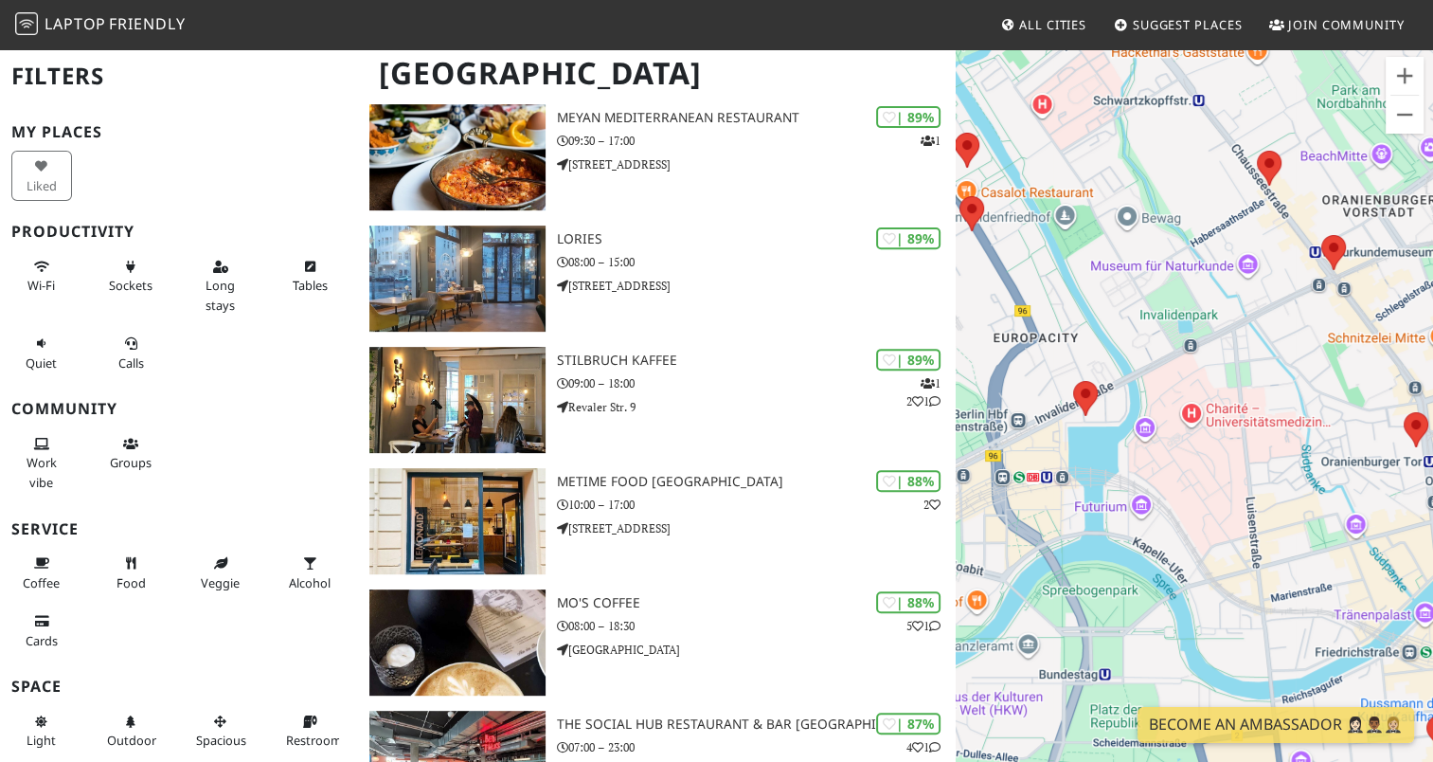
drag, startPoint x: 1181, startPoint y: 432, endPoint x: 1322, endPoint y: 380, distance: 149.6
click at [1322, 380] on div at bounding box center [1194, 428] width 477 height 762
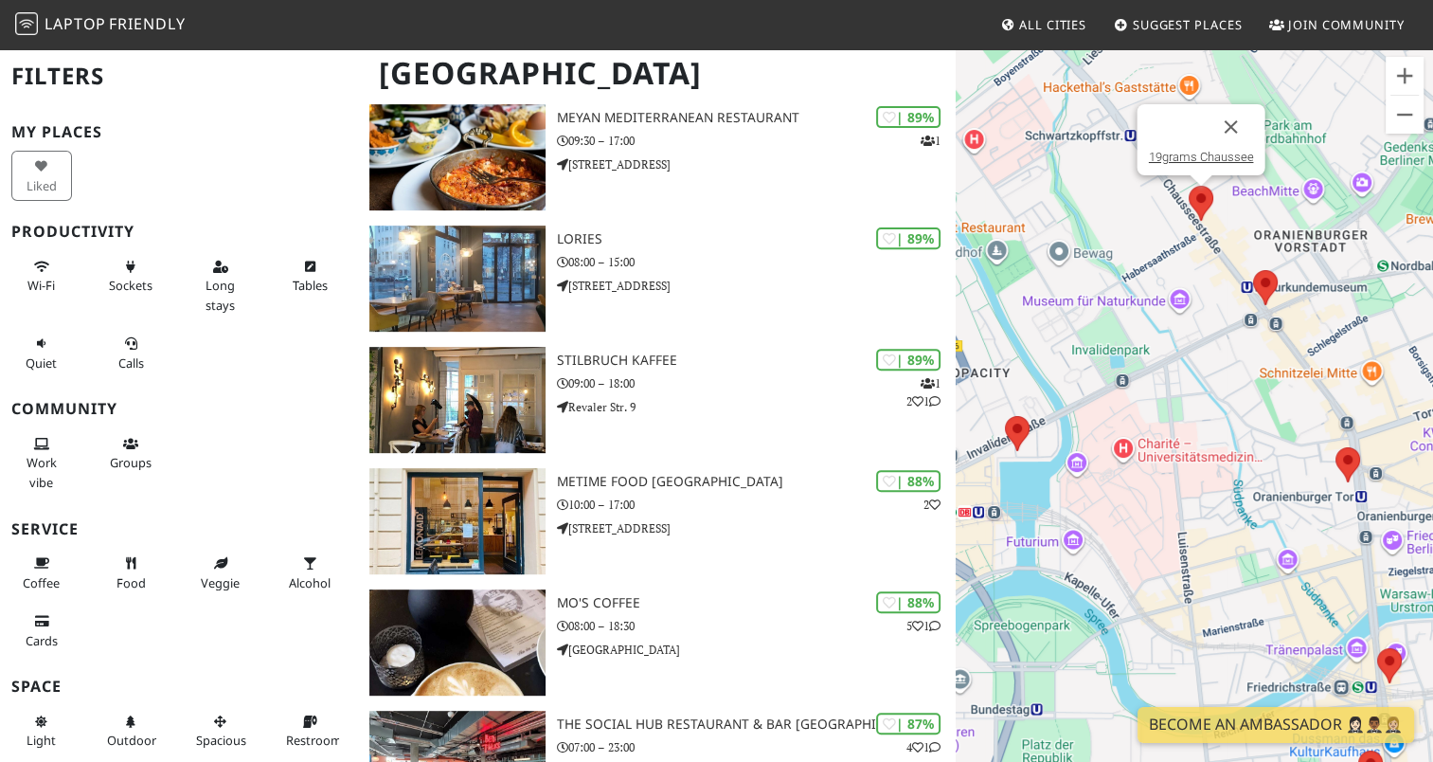
click at [1202, 189] on img at bounding box center [1201, 203] width 25 height 35
click at [1202, 156] on link "19grams Chaussee" at bounding box center [1200, 157] width 105 height 14
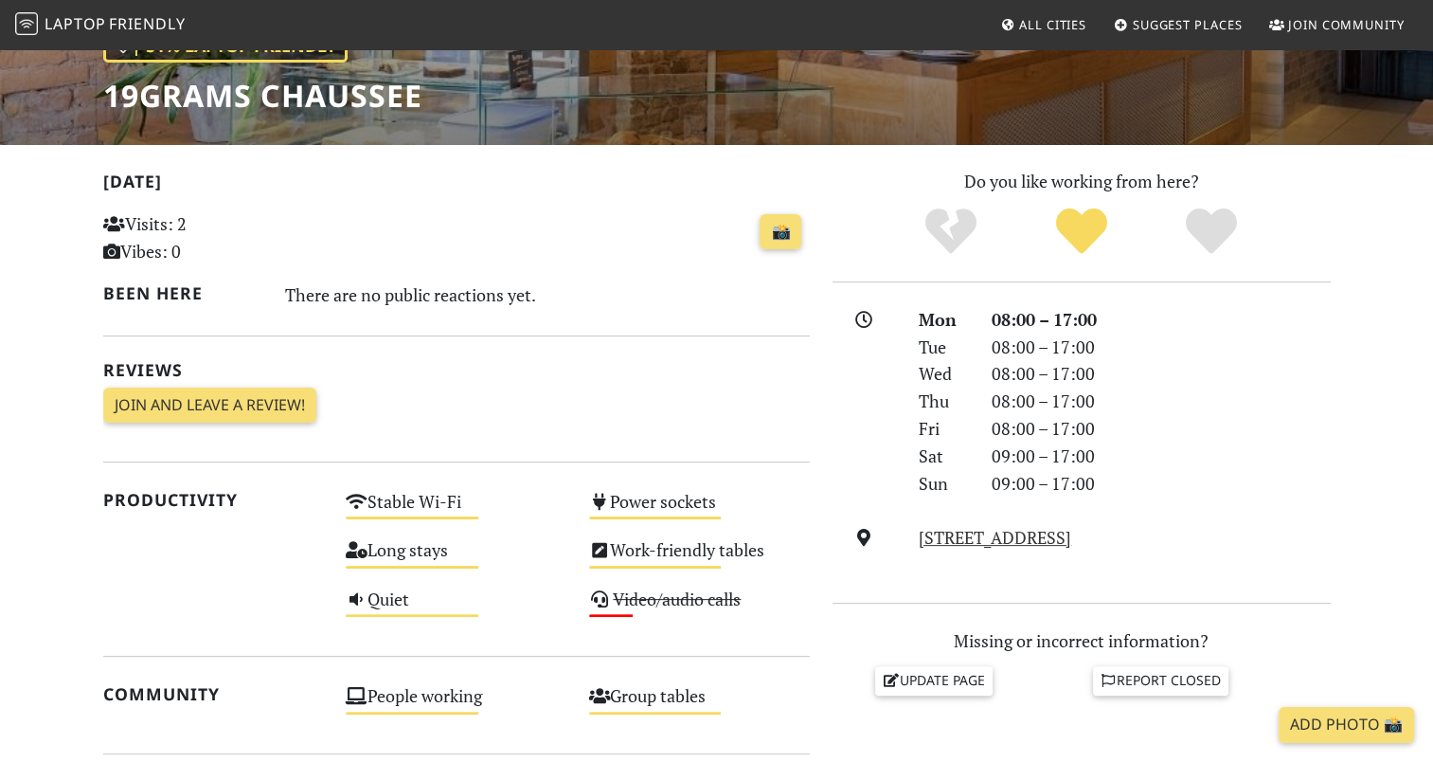
scroll to position [379, 0]
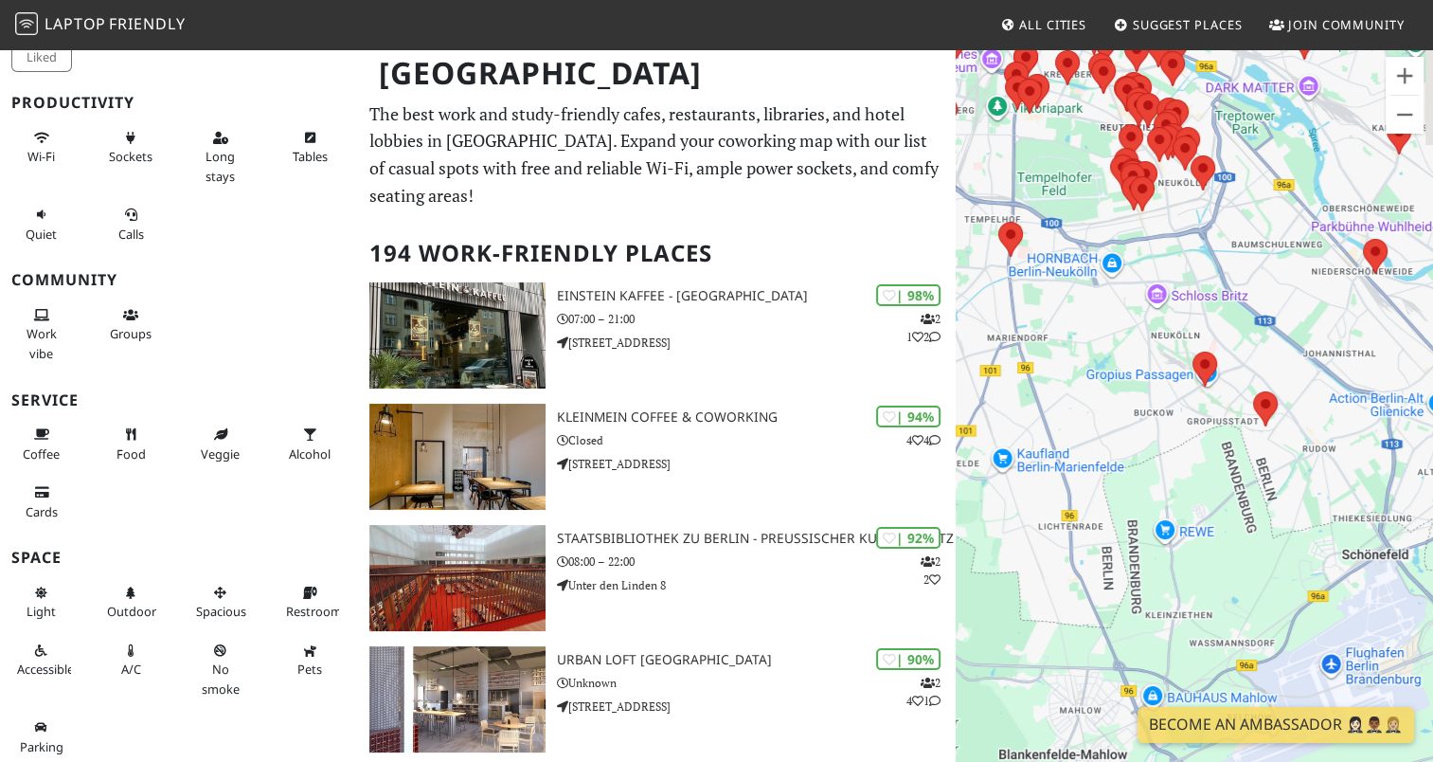
drag, startPoint x: 1175, startPoint y: 272, endPoint x: 1323, endPoint y: 466, distance: 244.6
click at [1337, 478] on div at bounding box center [1194, 428] width 477 height 762
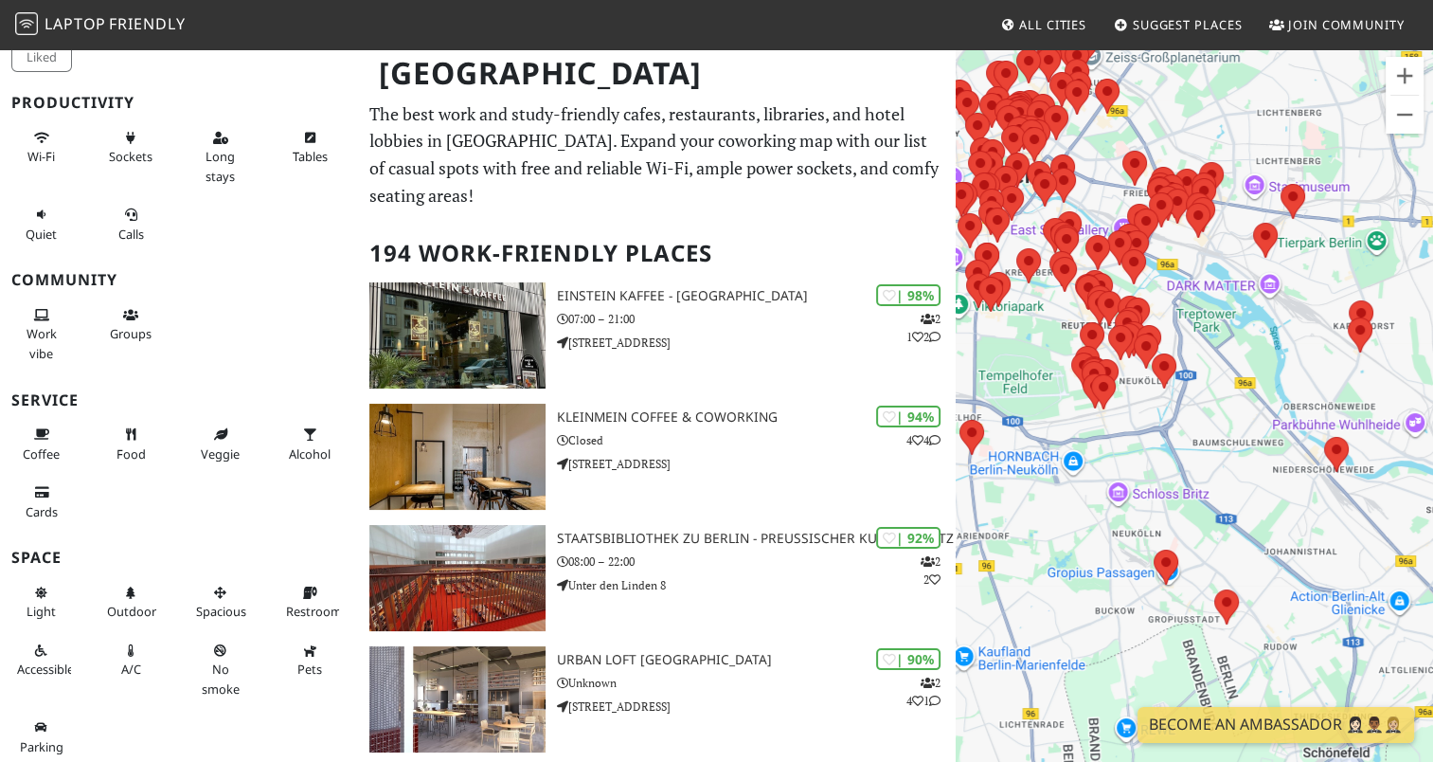
drag, startPoint x: 1281, startPoint y: 337, endPoint x: 1213, endPoint y: 469, distance: 148.3
click at [1213, 469] on div at bounding box center [1194, 428] width 477 height 762
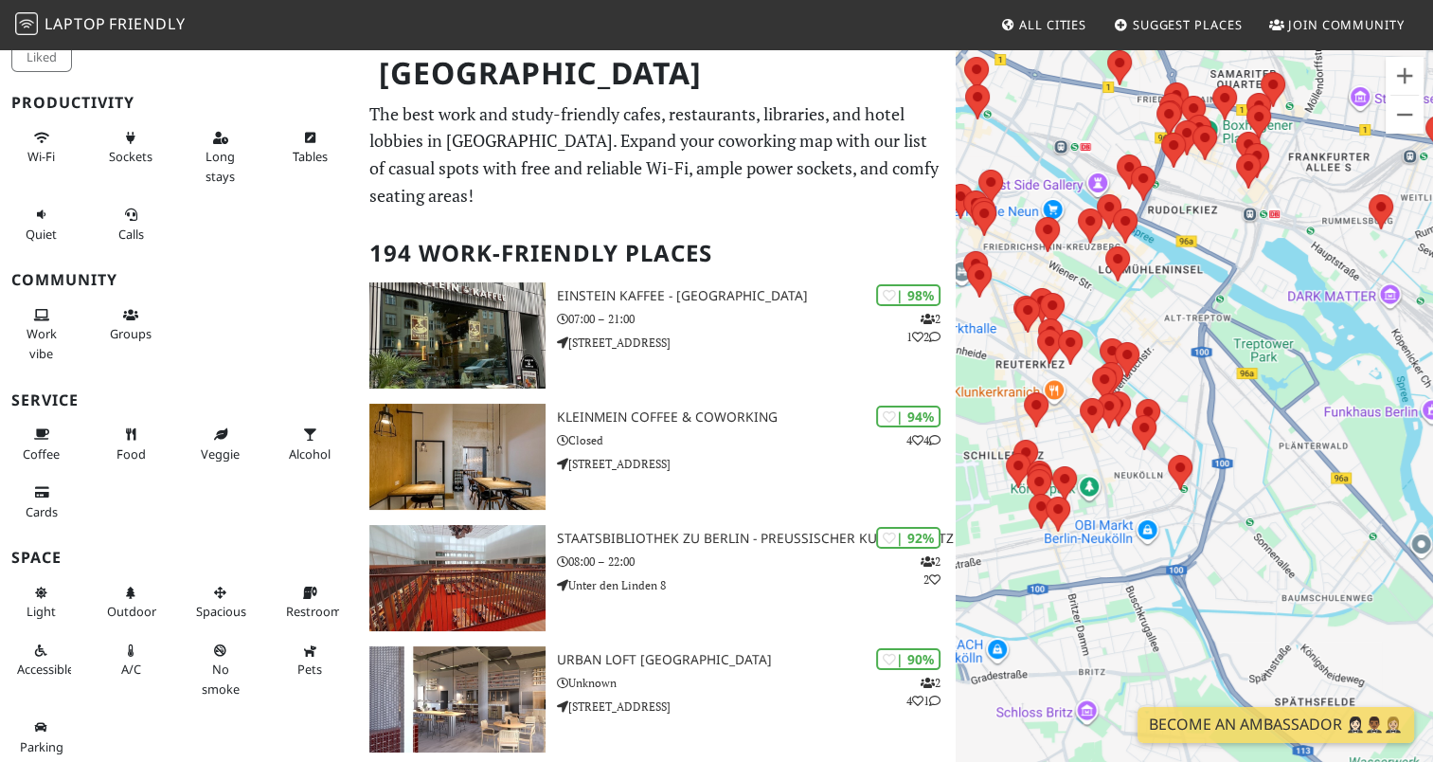
drag, startPoint x: 1169, startPoint y: 330, endPoint x: 1273, endPoint y: 432, distance: 146.0
click at [1287, 426] on div at bounding box center [1194, 428] width 477 height 762
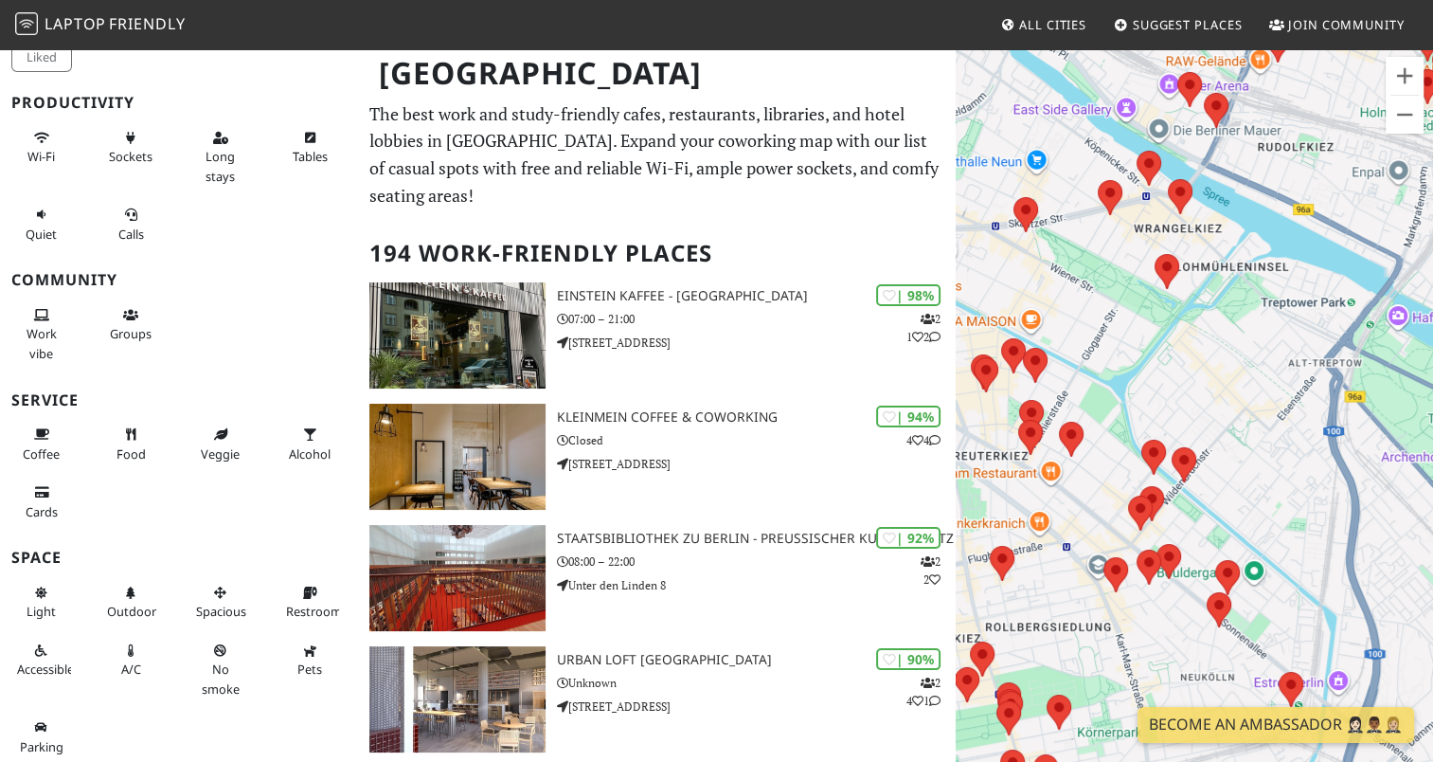
drag, startPoint x: 1286, startPoint y: 359, endPoint x: 1263, endPoint y: 442, distance: 86.4
click at [1263, 442] on div at bounding box center [1194, 428] width 477 height 762
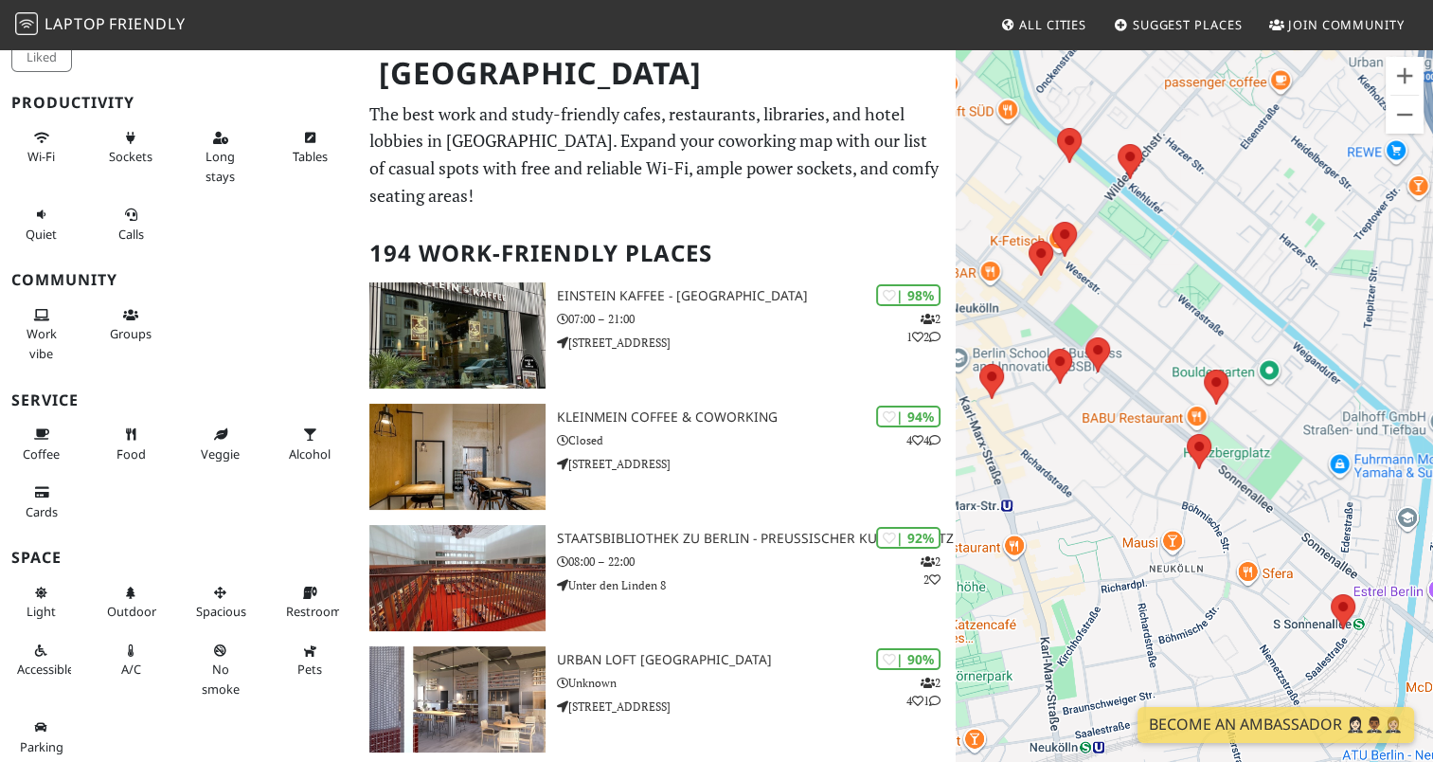
drag, startPoint x: 1186, startPoint y: 531, endPoint x: 1206, endPoint y: 178, distance: 353.0
click at [1206, 178] on div at bounding box center [1194, 428] width 477 height 762
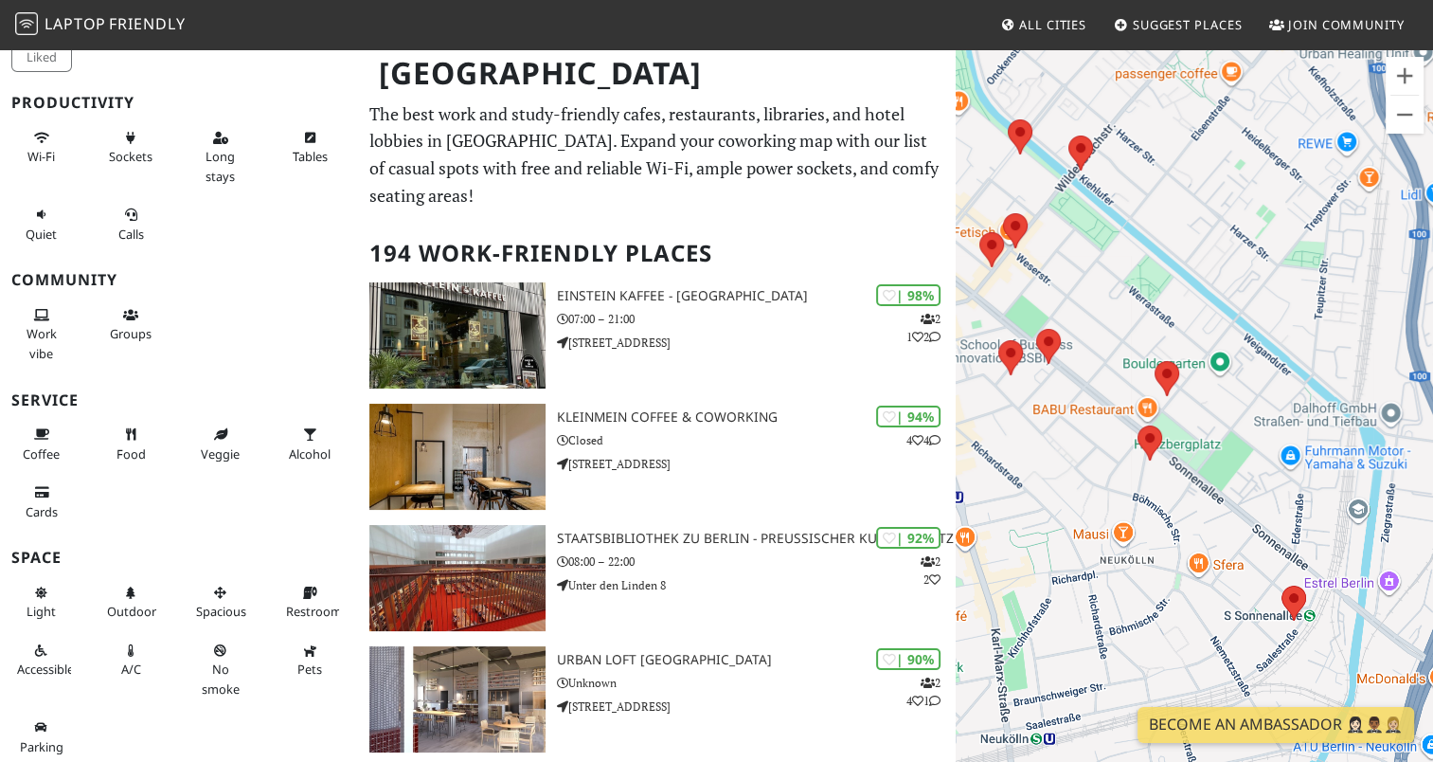
drag, startPoint x: 1283, startPoint y: 462, endPoint x: 1243, endPoint y: 472, distance: 40.9
click at [1243, 472] on div at bounding box center [1194, 428] width 477 height 762
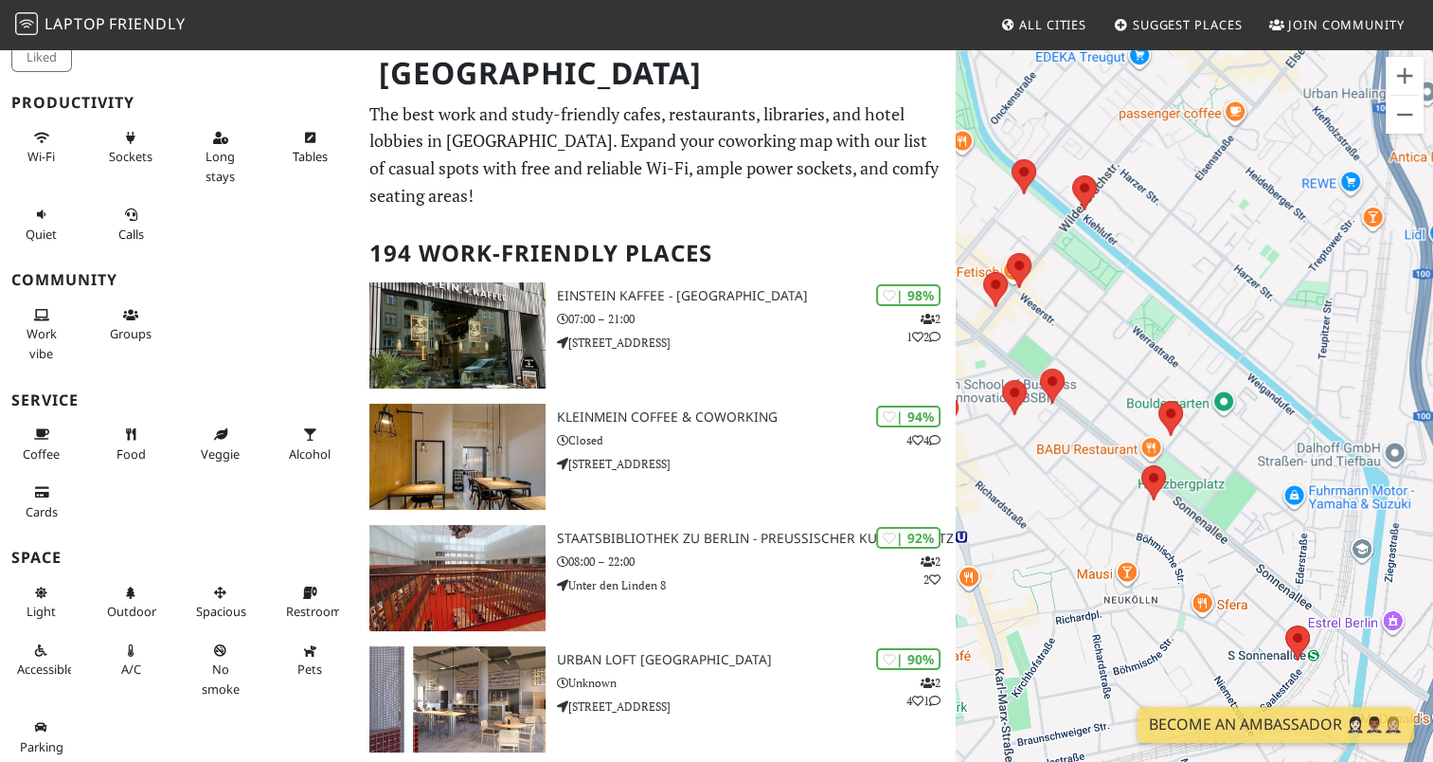
drag, startPoint x: 1264, startPoint y: 233, endPoint x: 1258, endPoint y: 335, distance: 102.5
click at [1251, 340] on div at bounding box center [1194, 428] width 477 height 762
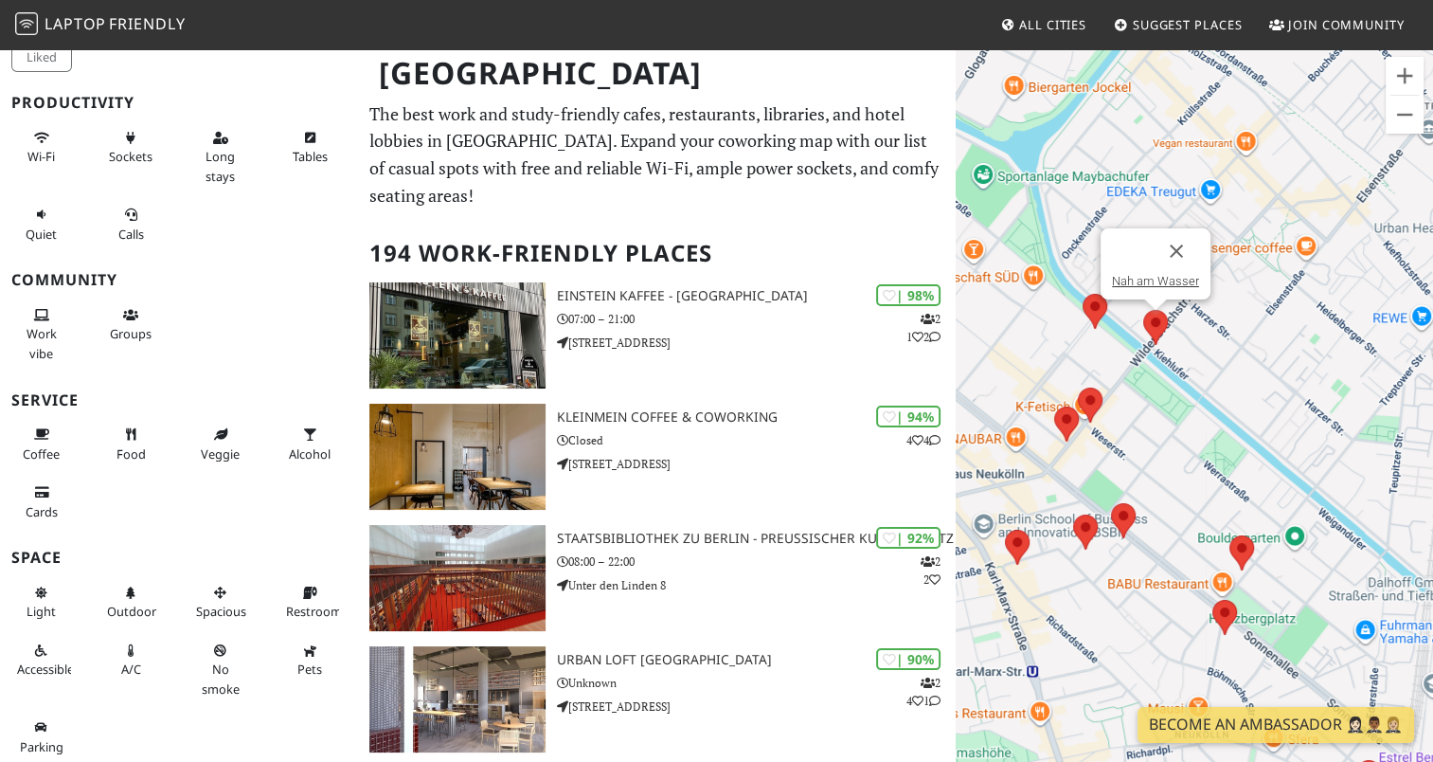
click at [1157, 320] on img at bounding box center [1155, 327] width 25 height 35
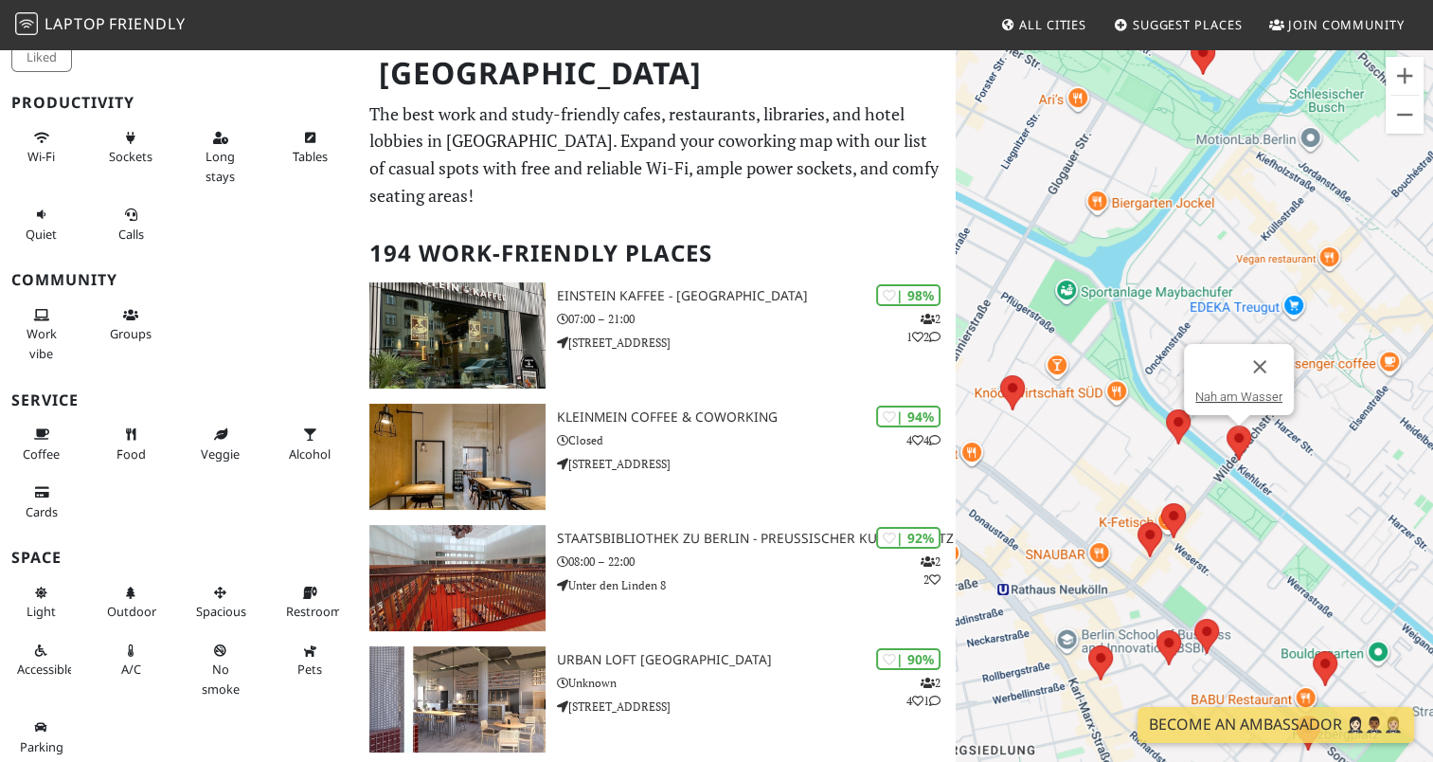
drag, startPoint x: 1189, startPoint y: 421, endPoint x: 1272, endPoint y: 538, distance: 144.1
click at [1272, 538] on div "Nah am Wasser" at bounding box center [1194, 428] width 477 height 762
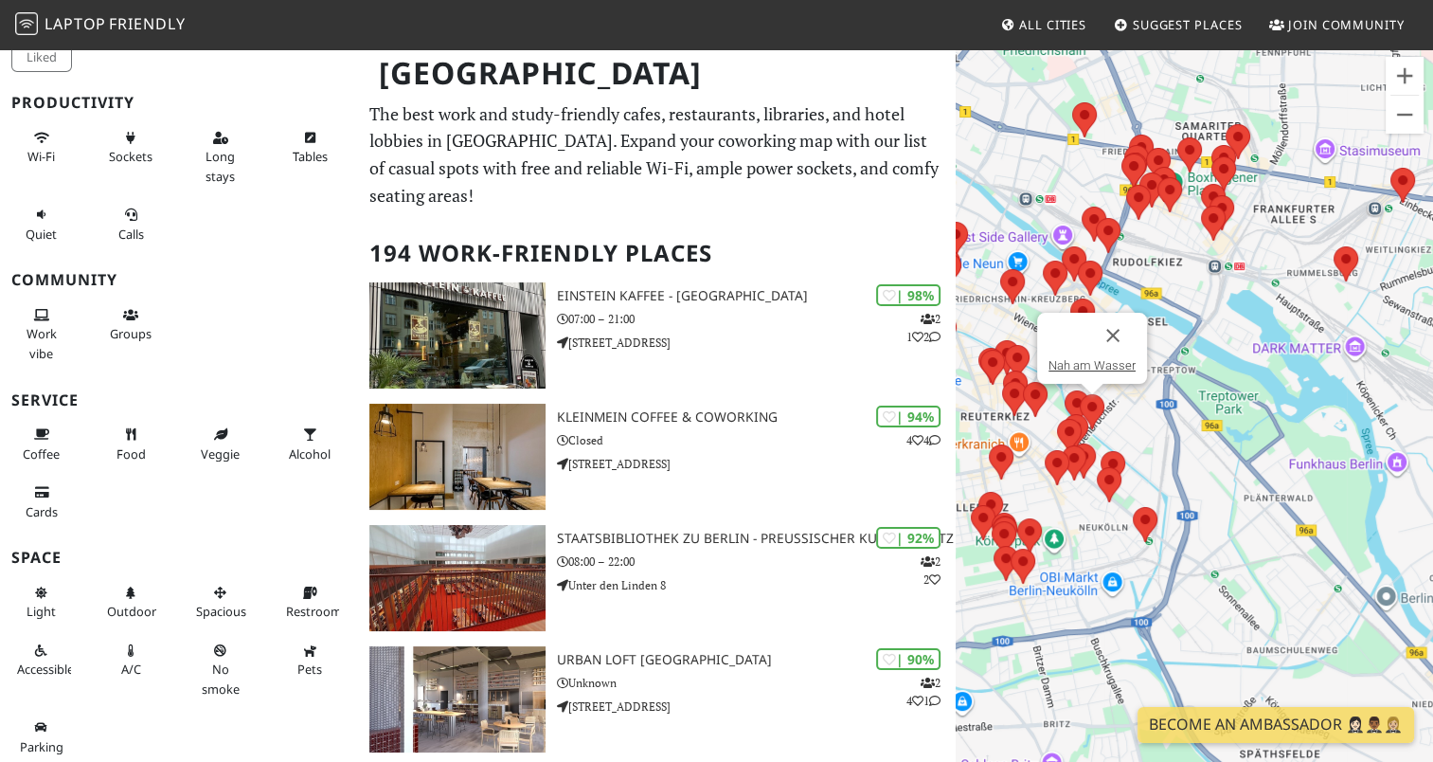
drag, startPoint x: 1247, startPoint y: 230, endPoint x: 1019, endPoint y: 472, distance: 331.8
click at [1019, 471] on div "Nah am Wasser" at bounding box center [1194, 428] width 477 height 762
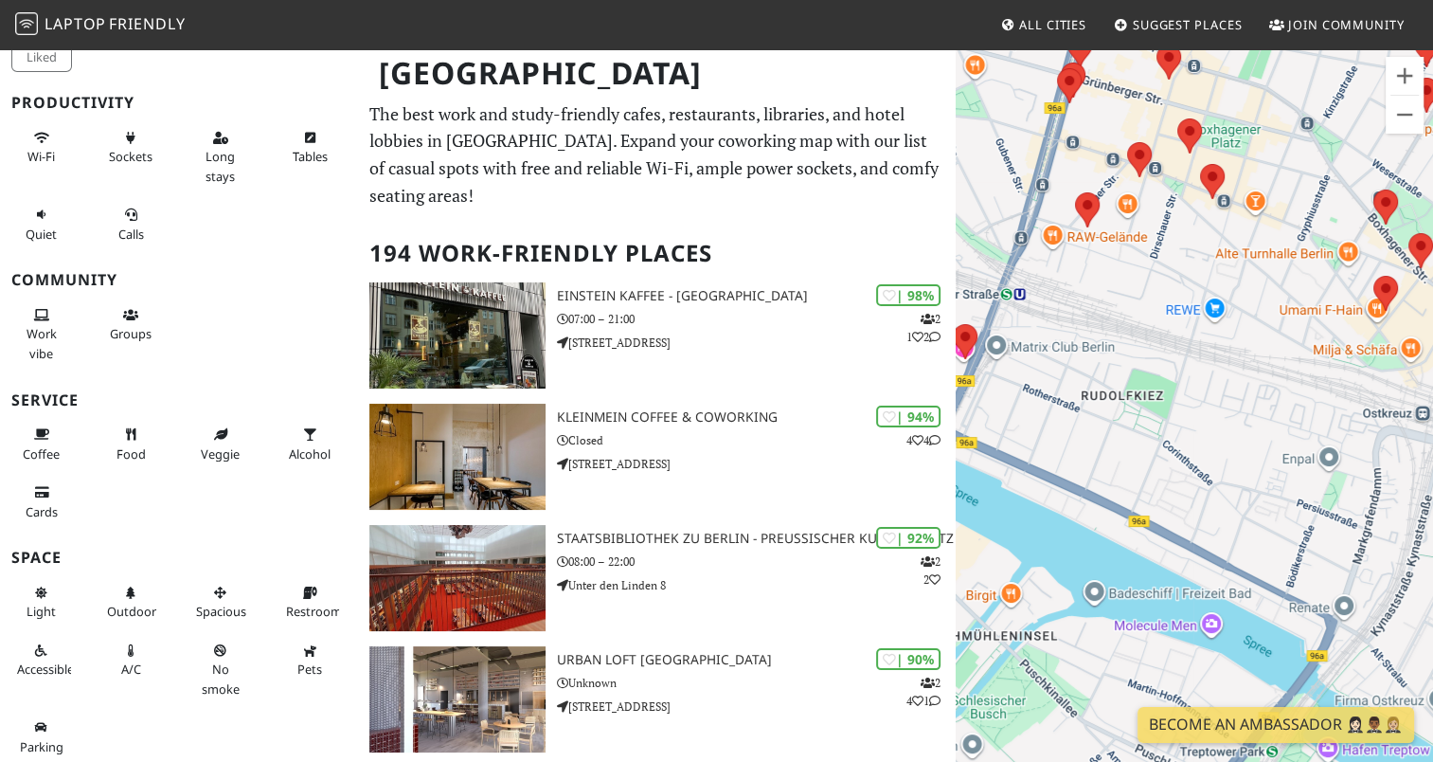
drag, startPoint x: 1068, startPoint y: 502, endPoint x: 1277, endPoint y: 471, distance: 211.7
click at [1277, 471] on div "Nah am Wasser" at bounding box center [1194, 428] width 477 height 762
drag, startPoint x: 1118, startPoint y: 446, endPoint x: 1158, endPoint y: 444, distance: 39.8
click at [1158, 444] on div "Nah am Wasser" at bounding box center [1194, 428] width 477 height 762
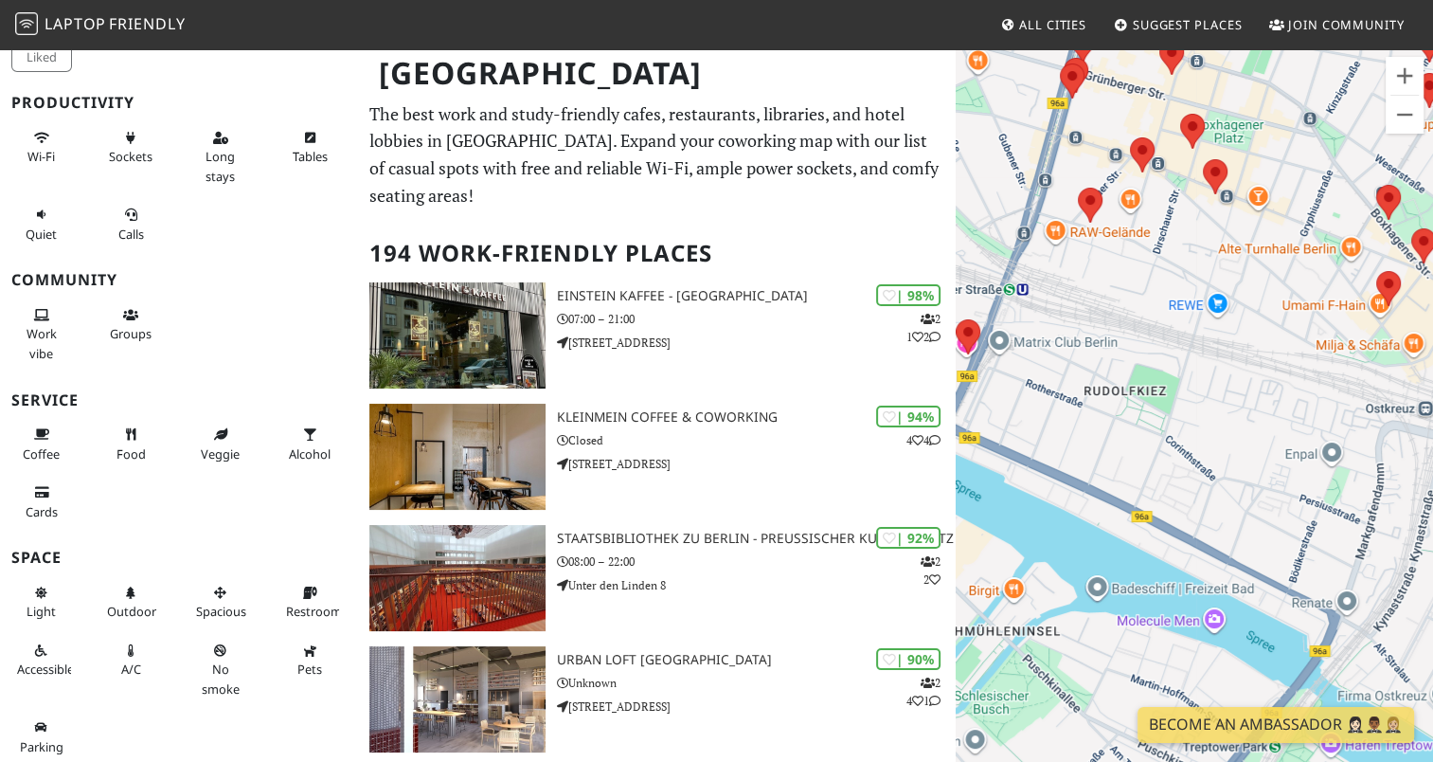
drag, startPoint x: 1242, startPoint y: 477, endPoint x: 955, endPoint y: 481, distance: 287.1
click at [956, 481] on div "Nah am Wasser" at bounding box center [1194, 428] width 477 height 762
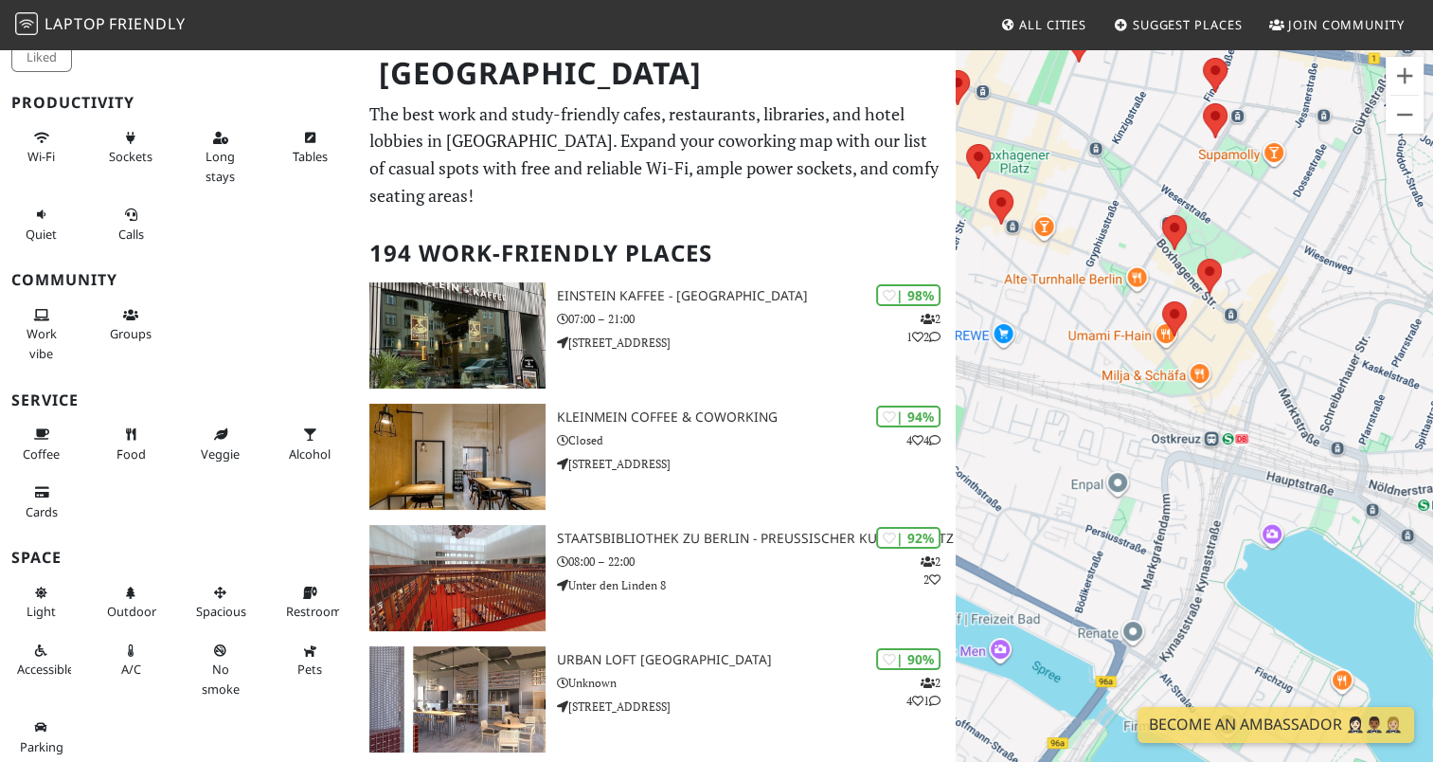
drag, startPoint x: 1131, startPoint y: 443, endPoint x: 1038, endPoint y: 459, distance: 94.1
click at [1038, 459] on div "Nah am Wasser" at bounding box center [1194, 428] width 477 height 762
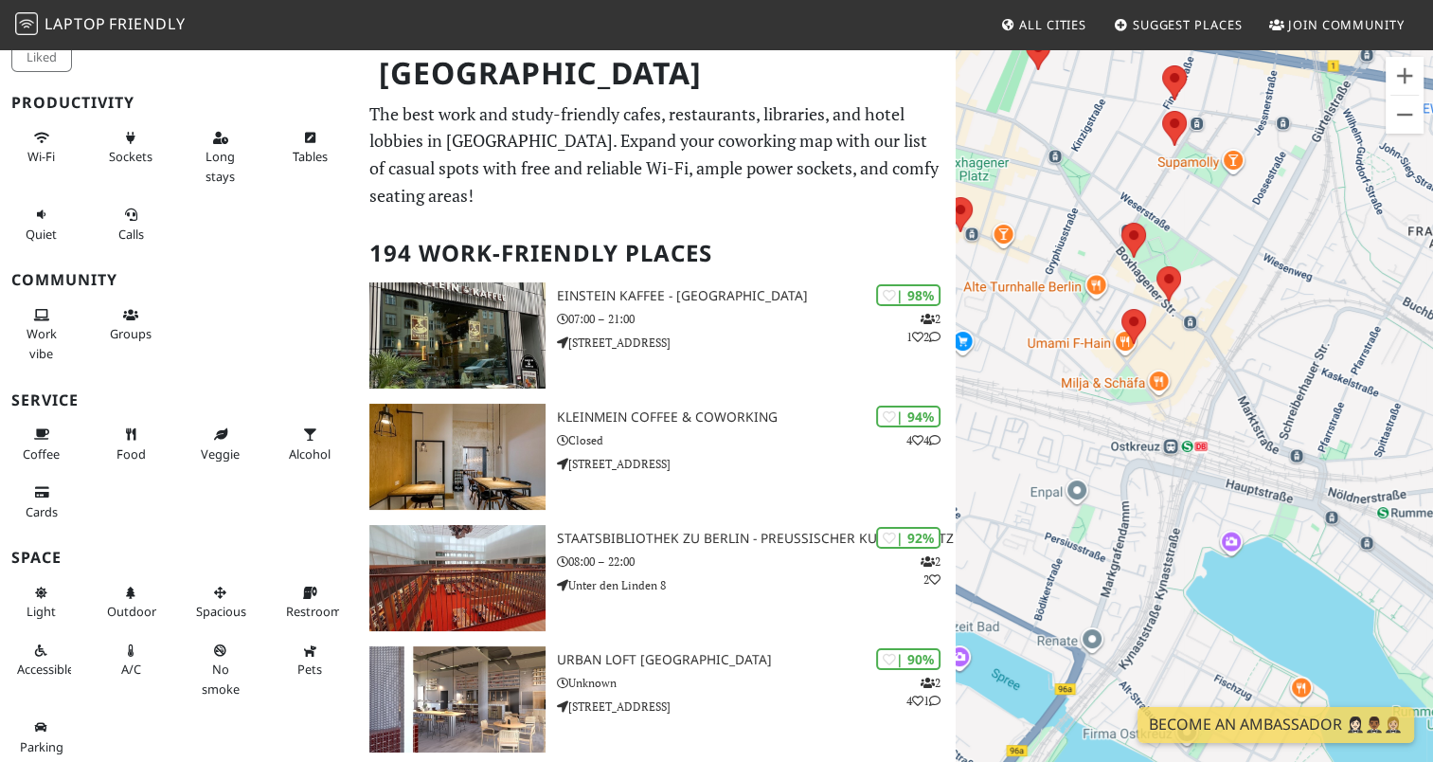
drag, startPoint x: 1087, startPoint y: 342, endPoint x: 1091, endPoint y: 398, distance: 56.1
click at [1092, 405] on div "Nah am Wasser" at bounding box center [1194, 428] width 477 height 762
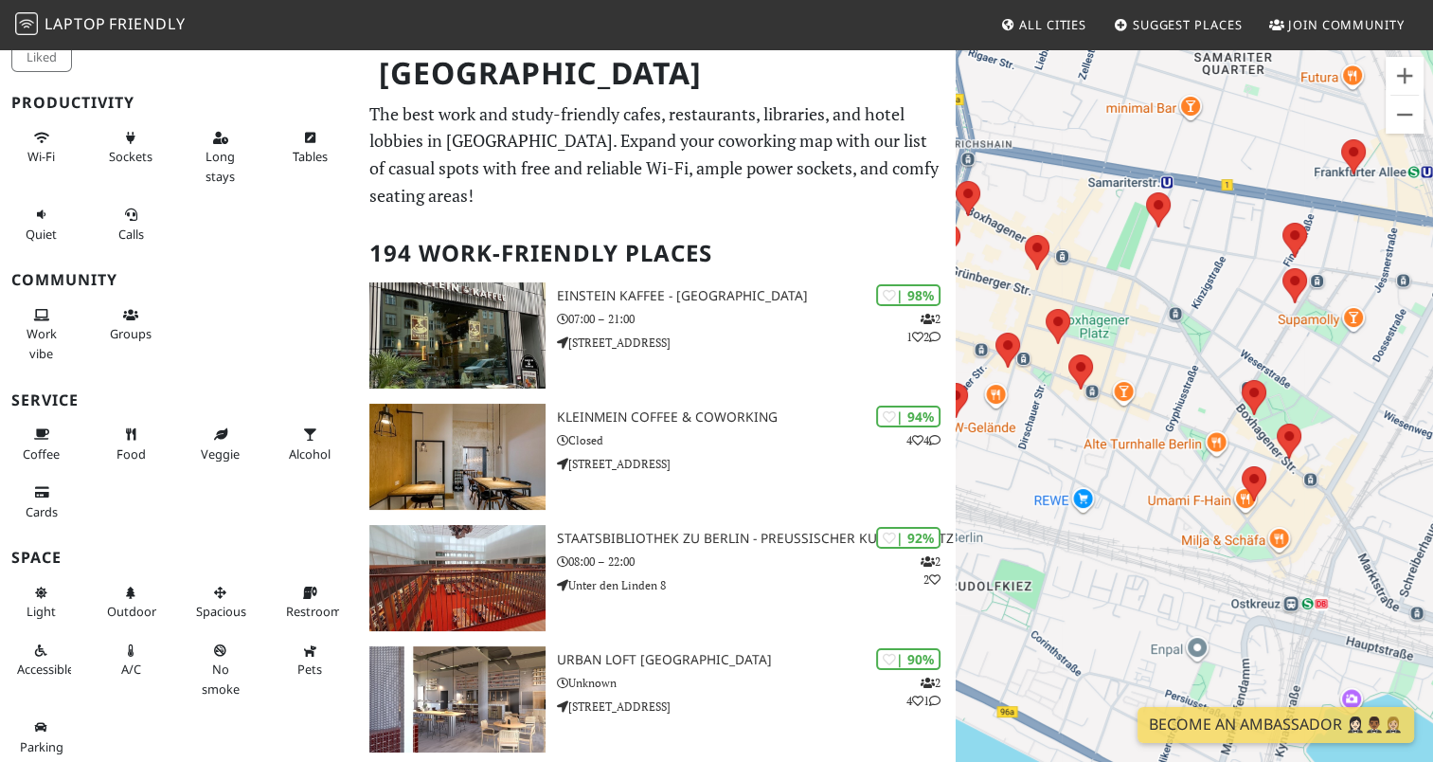
drag, startPoint x: 1032, startPoint y: 357, endPoint x: 1138, endPoint y: 436, distance: 132.1
click at [1138, 436] on div "Nah am Wasser" at bounding box center [1194, 428] width 477 height 762
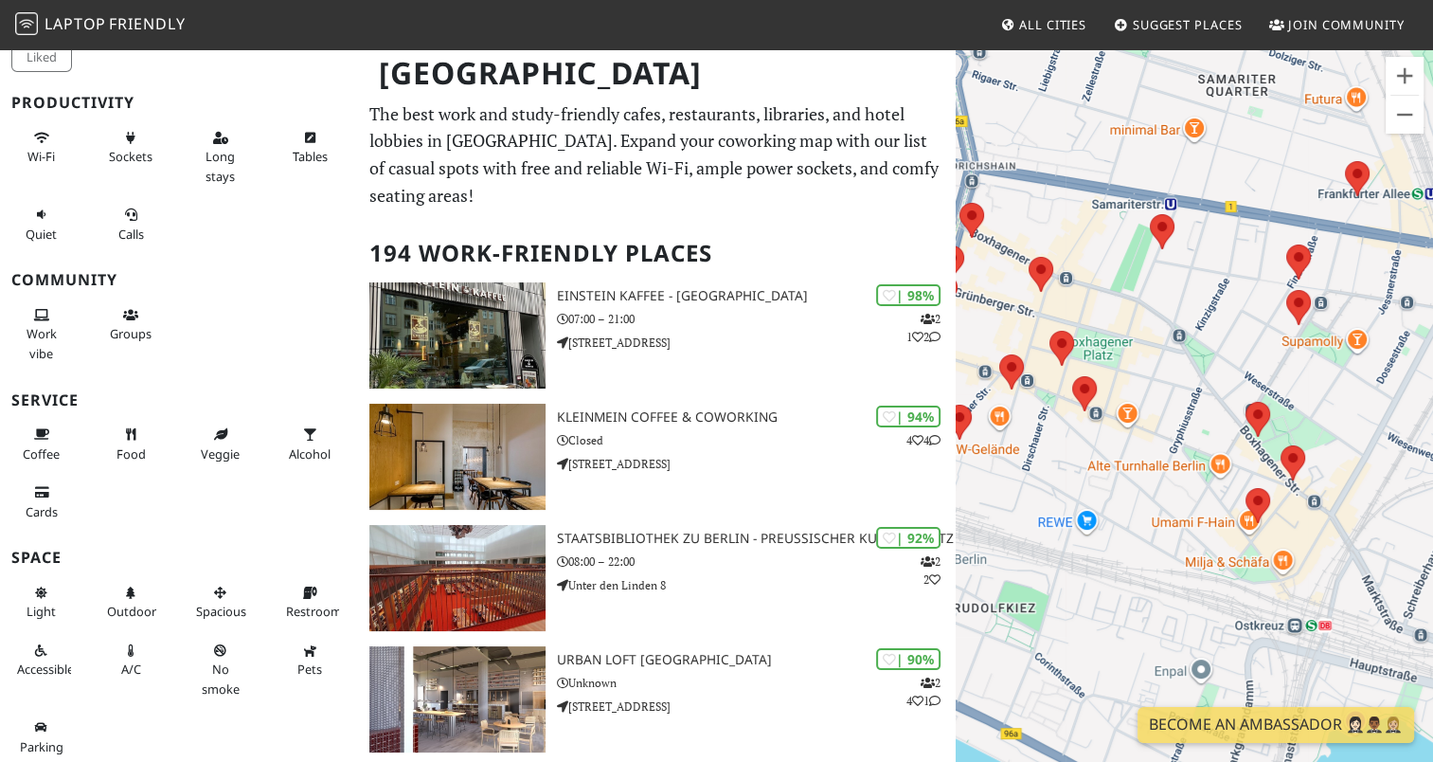
drag, startPoint x: 1189, startPoint y: 268, endPoint x: 1354, endPoint y: 269, distance: 164.8
click at [1354, 268] on div "Nah am Wasser" at bounding box center [1194, 428] width 477 height 762
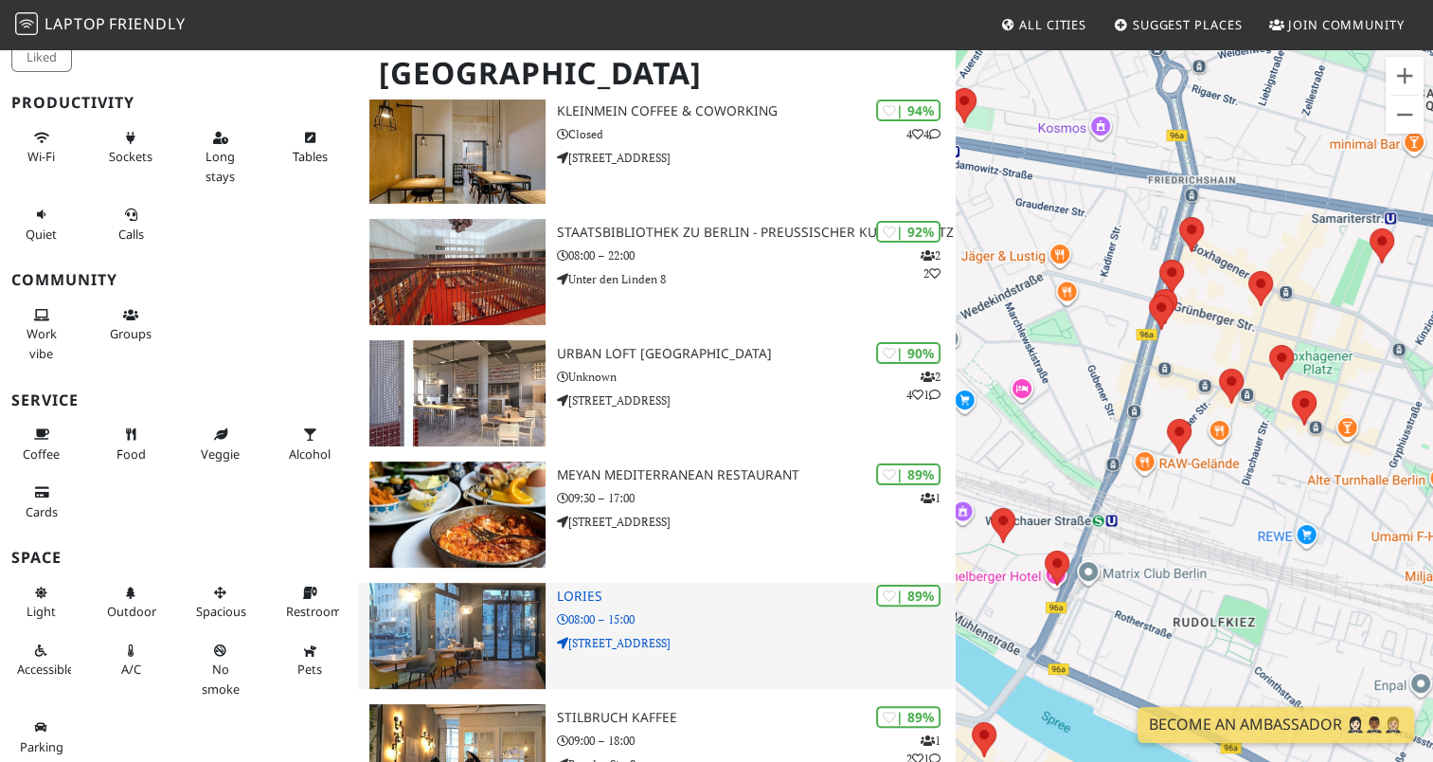
scroll to position [474, 0]
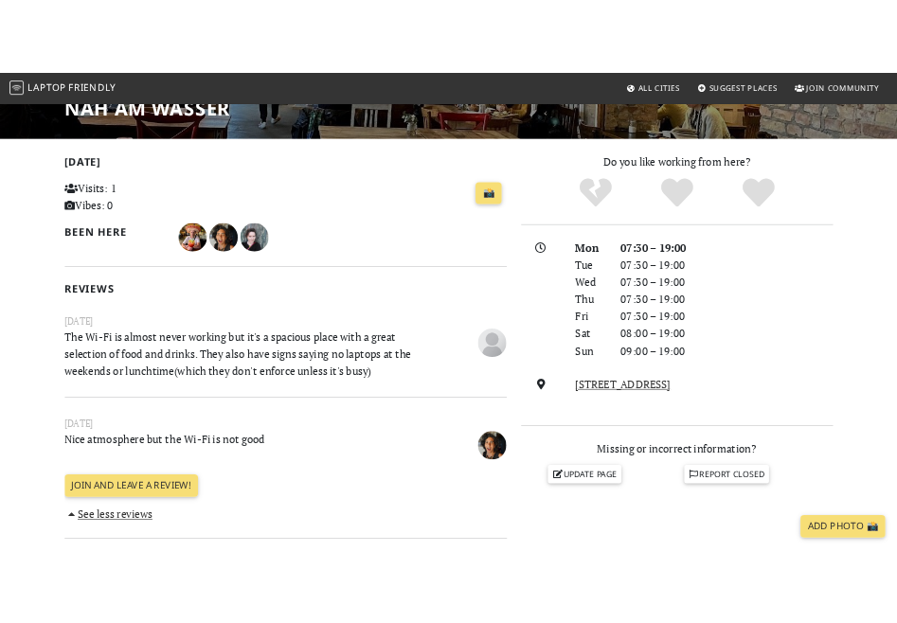
scroll to position [474, 0]
